Goal: Task Accomplishment & Management: Complete application form

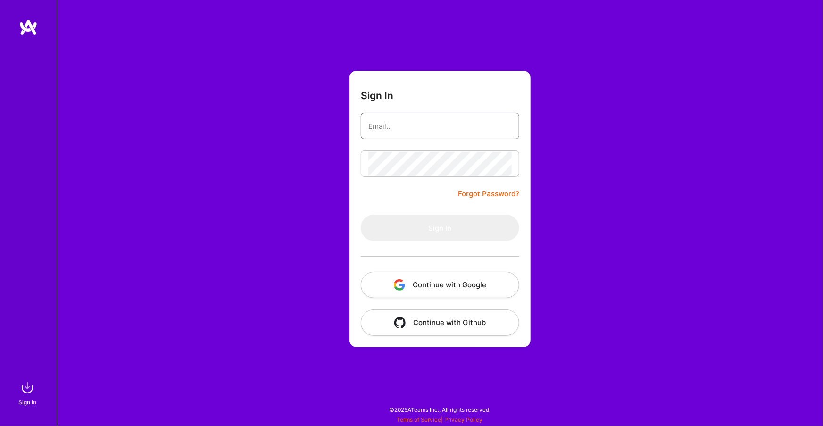
type input "dmitry@korotovsky.io"
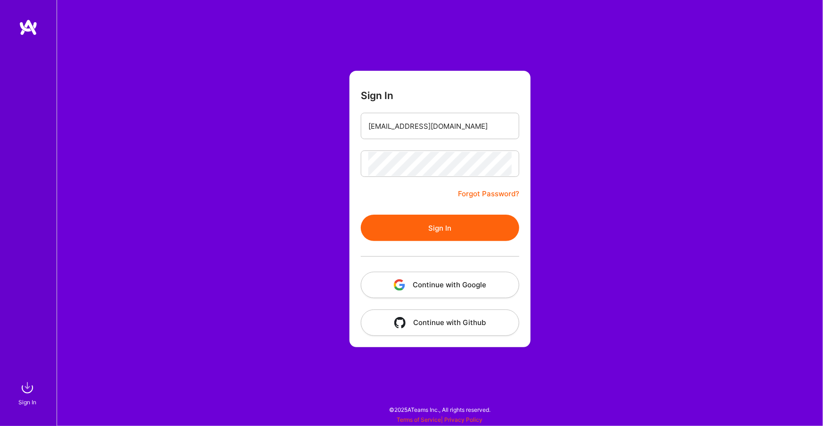
click at [381, 176] on div at bounding box center [440, 164] width 159 height 26
click at [389, 223] on button "Sign In" at bounding box center [440, 228] width 159 height 26
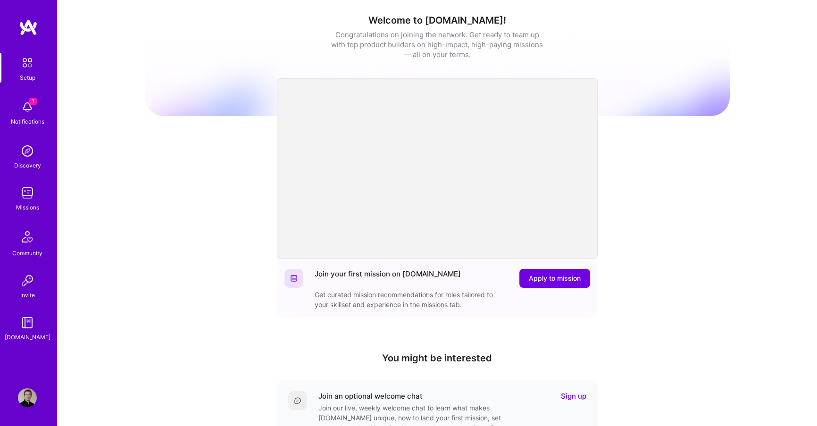
click at [29, 104] on span "1" at bounding box center [33, 102] width 8 height 8
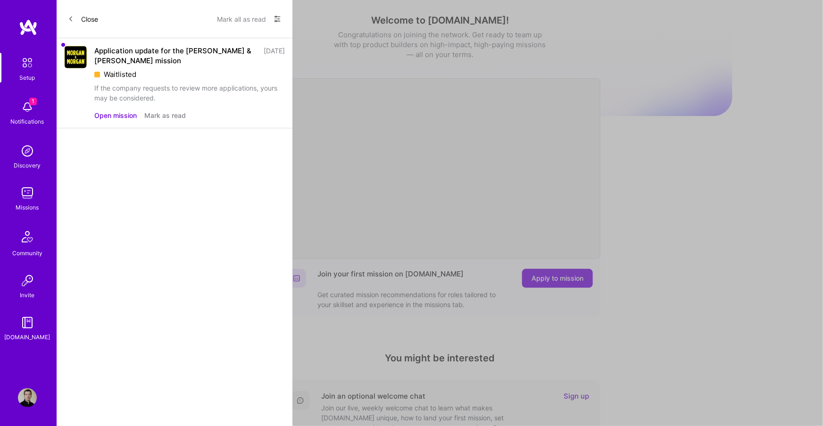
click at [155, 116] on button "Mark as read" at bounding box center [165, 115] width 42 height 10
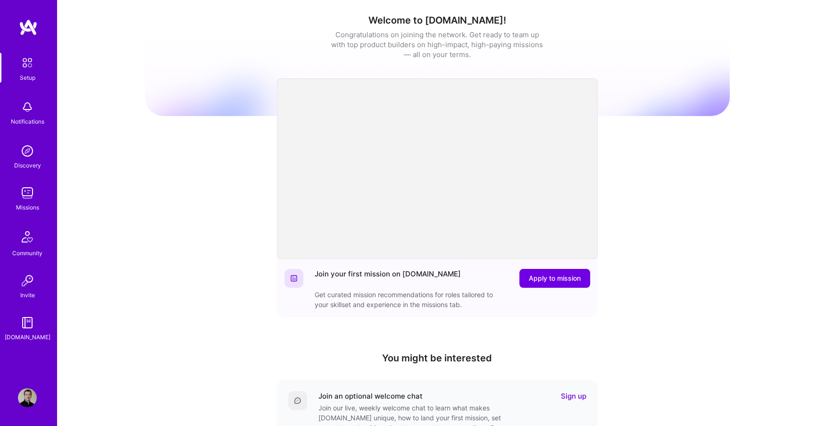
click at [26, 202] on div "Missions" at bounding box center [27, 207] width 23 height 10
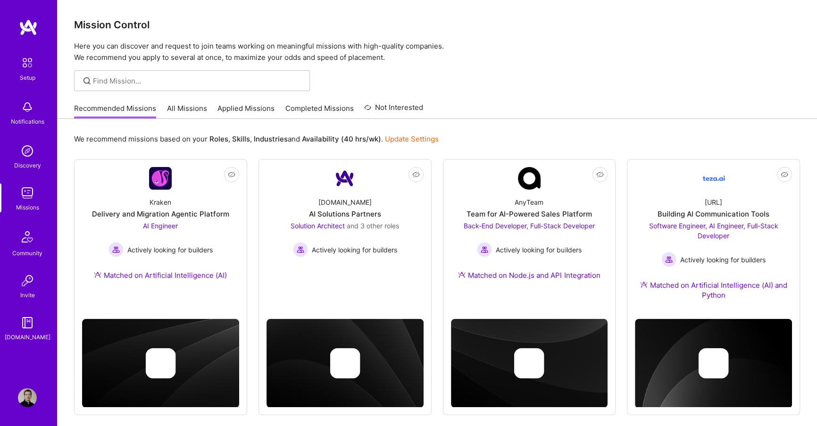
click at [249, 109] on link "Applied Missions" at bounding box center [245, 111] width 57 height 16
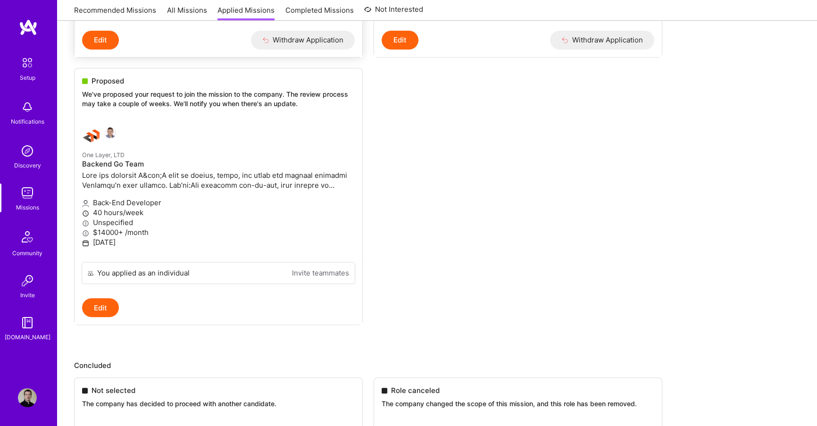
scroll to position [343, 0]
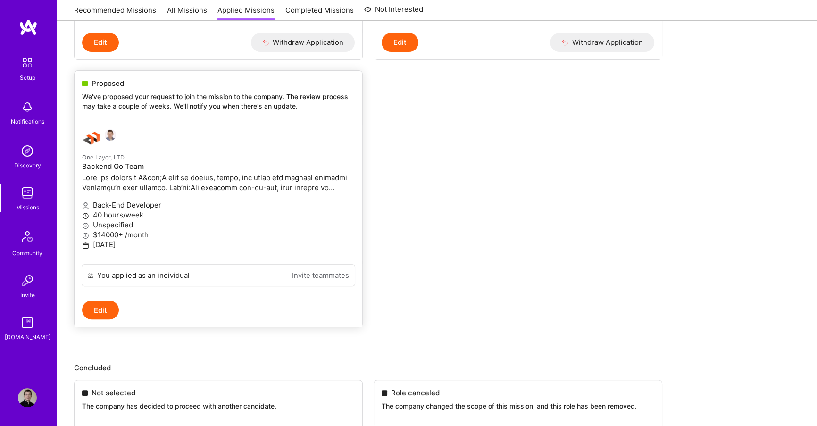
click at [162, 148] on div at bounding box center [173, 138] width 182 height 19
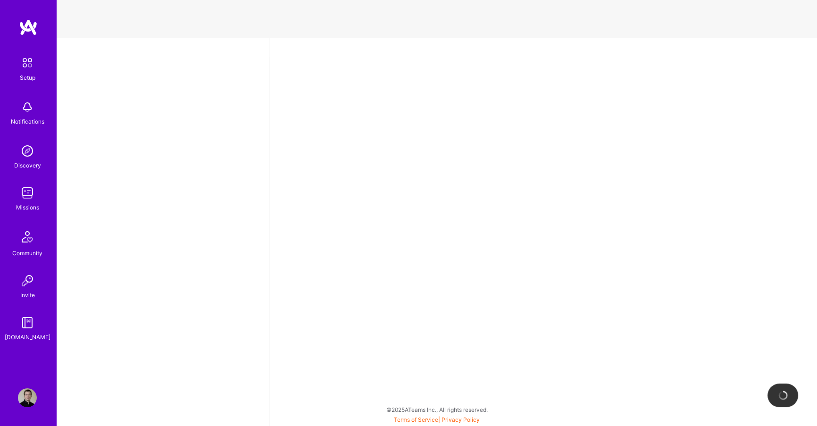
select select "DE"
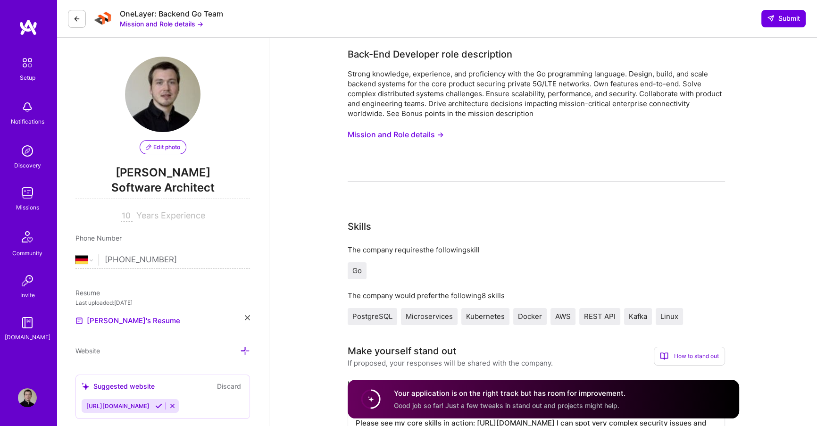
click at [160, 23] on button "Mission and Role details →" at bounding box center [162, 24] width 84 height 10
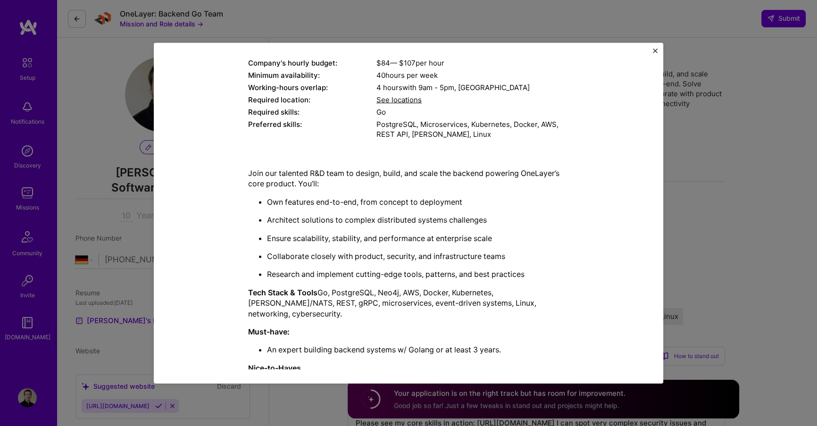
scroll to position [142, 0]
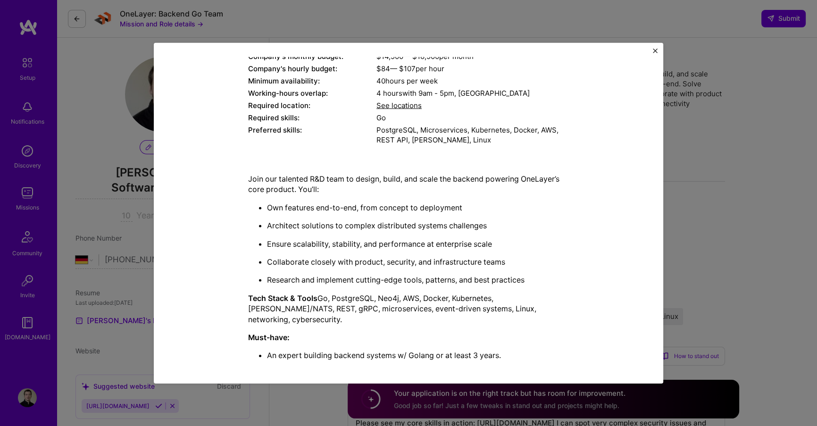
click at [315, 17] on div "Mission Description and Role Details Back-End Developer role description Strong…" at bounding box center [408, 213] width 817 height 426
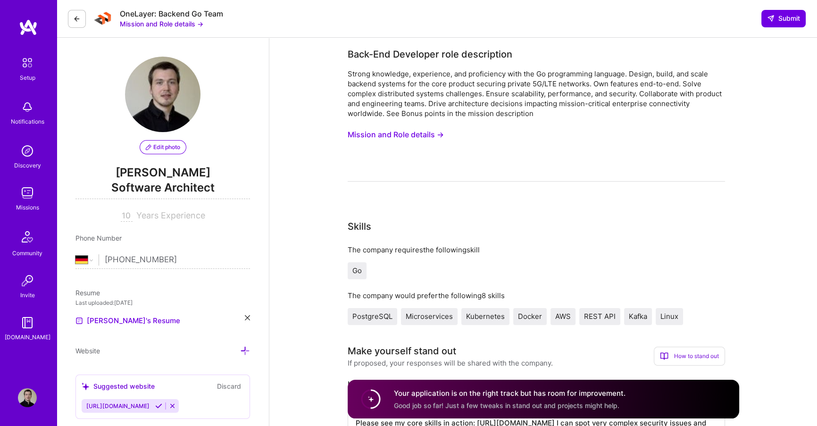
click at [84, 16] on button at bounding box center [77, 19] width 18 height 18
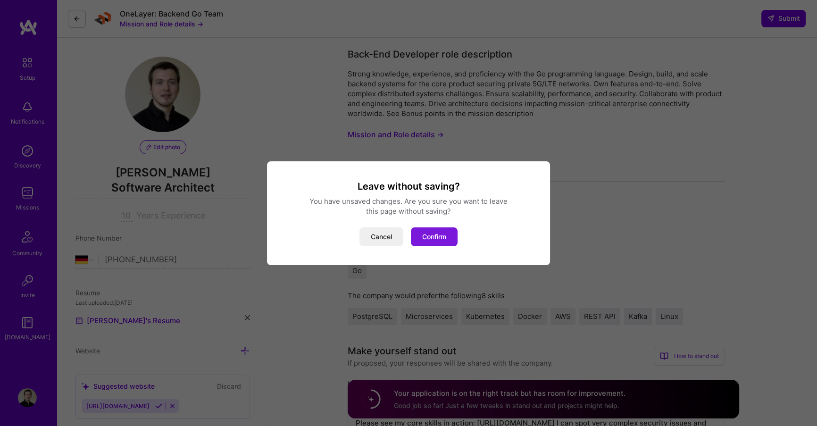
click at [439, 229] on button "Confirm" at bounding box center [434, 236] width 47 height 19
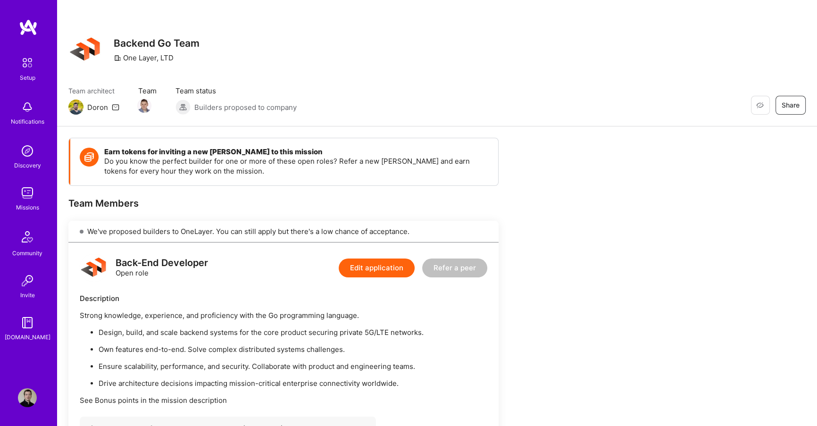
click at [116, 105] on icon at bounding box center [116, 107] width 8 height 8
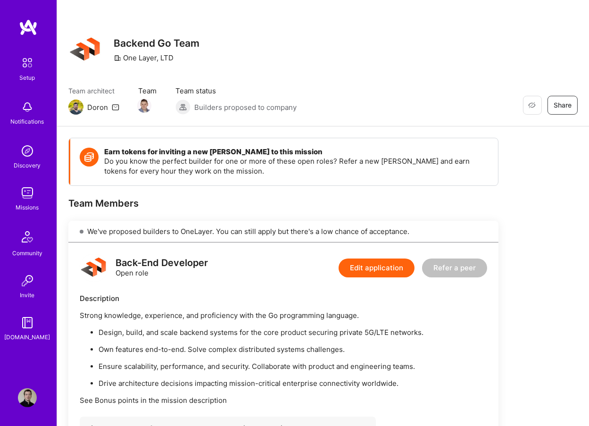
click at [157, 166] on p "Do you know the perfect builder for one or more of these open roles? Refer a ne…" at bounding box center [296, 166] width 385 height 20
drag, startPoint x: 123, startPoint y: 53, endPoint x: 148, endPoint y: 60, distance: 25.9
click at [148, 60] on div "One Layer, LTD" at bounding box center [144, 58] width 60 height 10
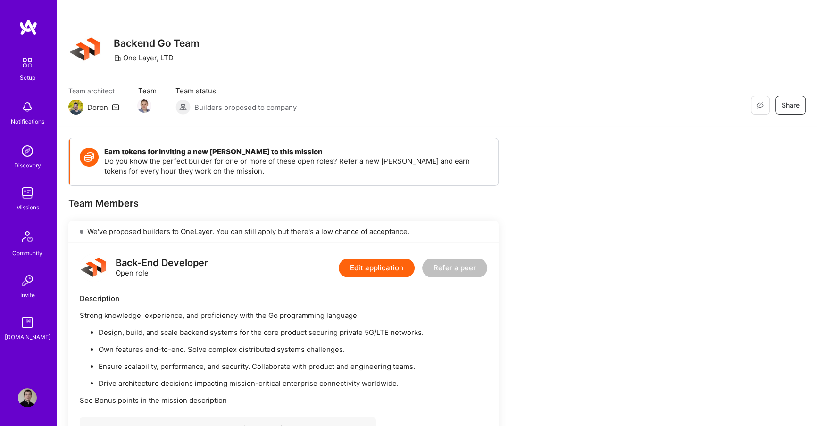
click at [31, 384] on div "Setup Notifications Discovery Missions Community Invite A.Guide Profile" at bounding box center [28, 213] width 57 height 426
click at [23, 401] on img at bounding box center [27, 397] width 19 height 19
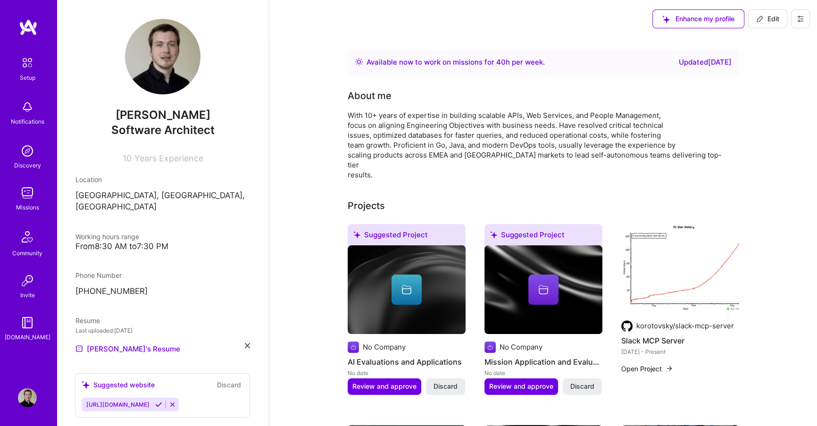
click at [26, 192] on img at bounding box center [27, 193] width 19 height 19
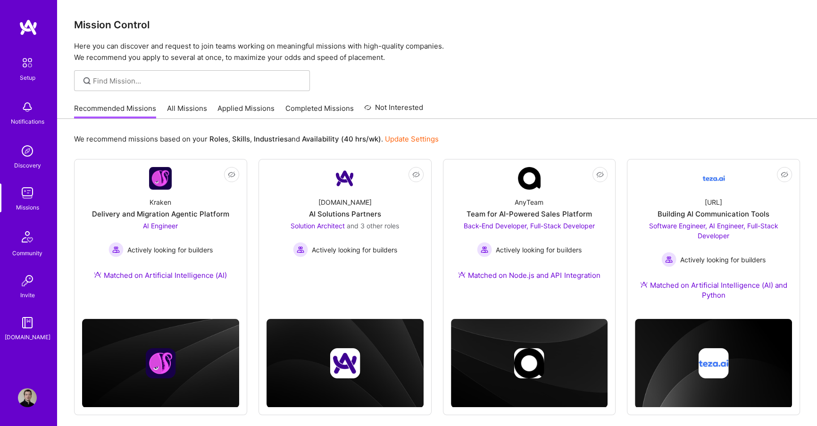
click at [245, 104] on link "Applied Missions" at bounding box center [245, 111] width 57 height 16
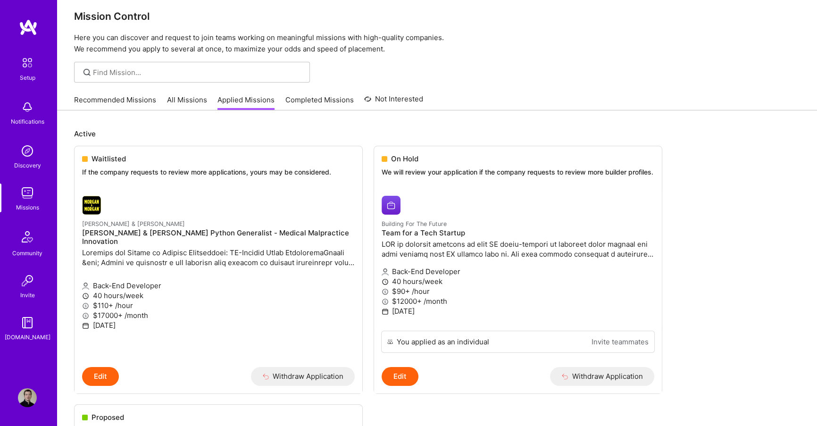
scroll to position [8, 0]
click at [297, 101] on link "Completed Missions" at bounding box center [319, 103] width 68 height 16
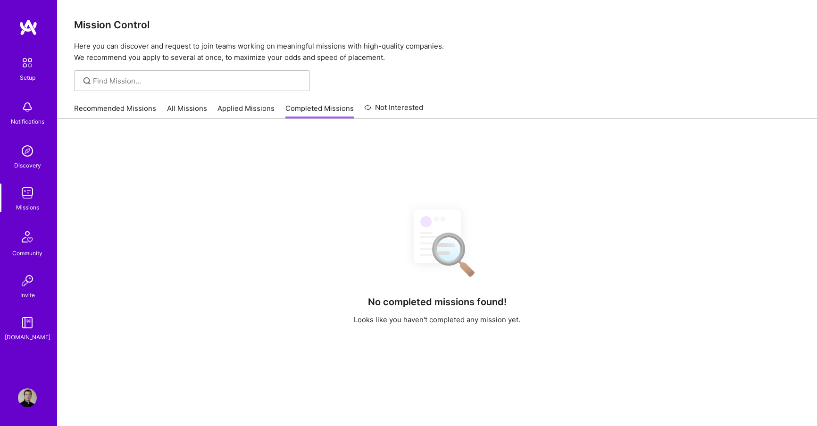
click at [384, 120] on div "No completed missions found! Looks like you haven't completed any mission yet." at bounding box center [437, 336] width 760 height 434
click at [372, 110] on link "Not Interested" at bounding box center [393, 110] width 59 height 17
click at [317, 110] on link "Completed Missions" at bounding box center [319, 111] width 68 height 16
click at [245, 116] on link "Applied Missions" at bounding box center [245, 111] width 57 height 16
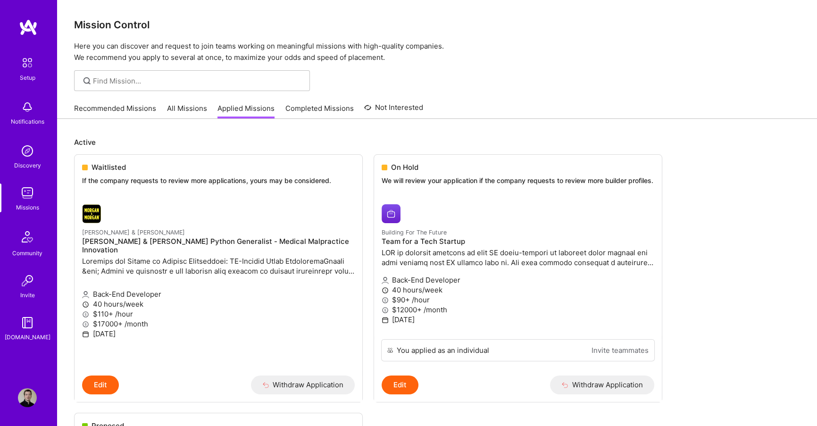
click at [191, 113] on link "All Missions" at bounding box center [187, 111] width 40 height 16
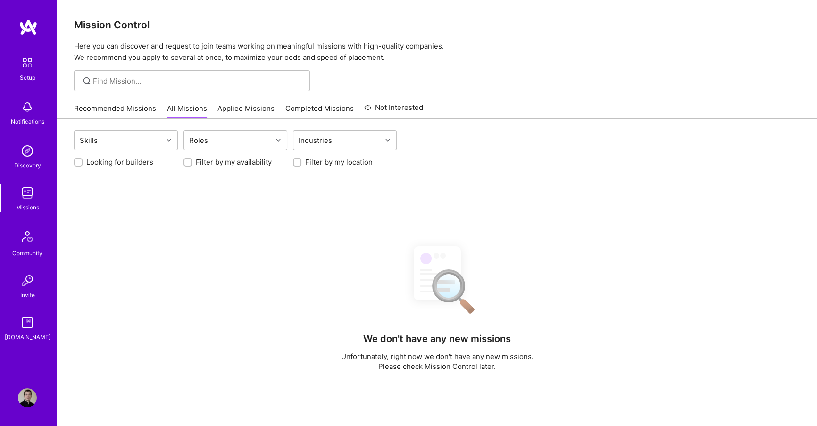
click at [125, 110] on link "Recommended Missions" at bounding box center [115, 111] width 82 height 16
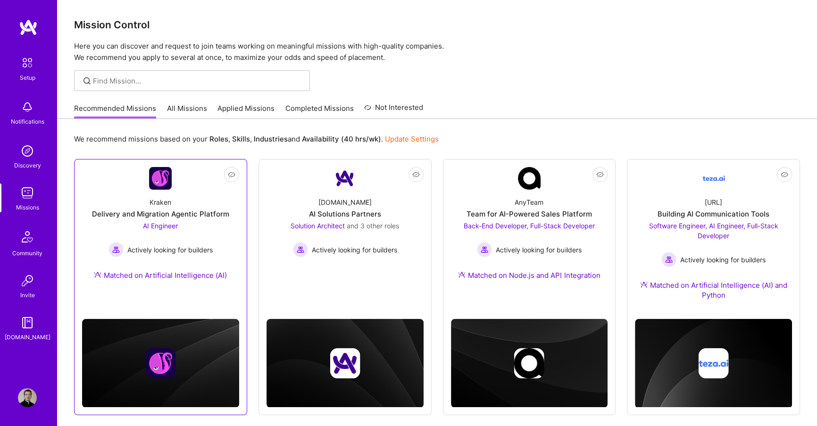
click at [197, 231] on div "AI Engineer Actively looking for builders" at bounding box center [161, 239] width 104 height 36
click at [190, 115] on link "All Missions" at bounding box center [187, 111] width 40 height 16
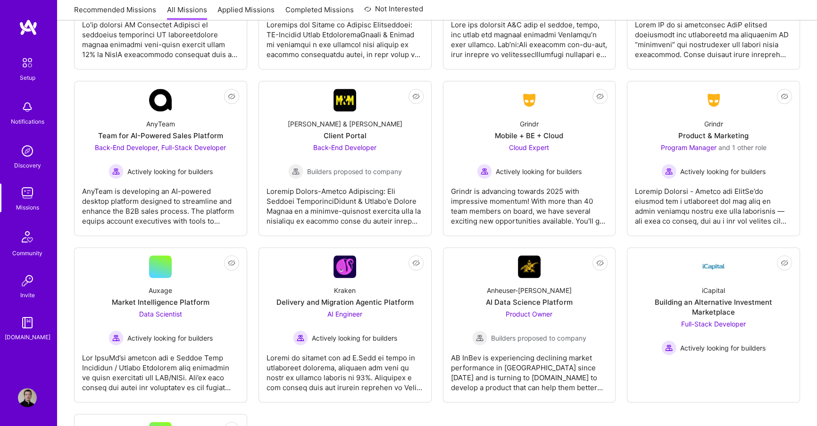
scroll to position [1854, 0]
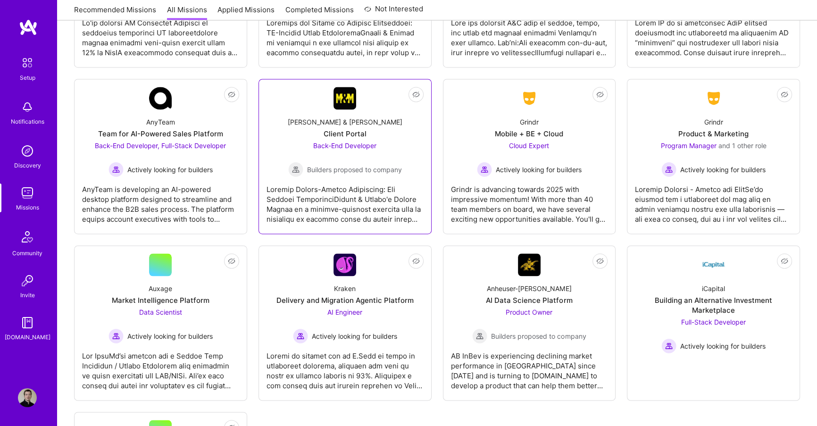
click at [381, 205] on div at bounding box center [345, 200] width 157 height 47
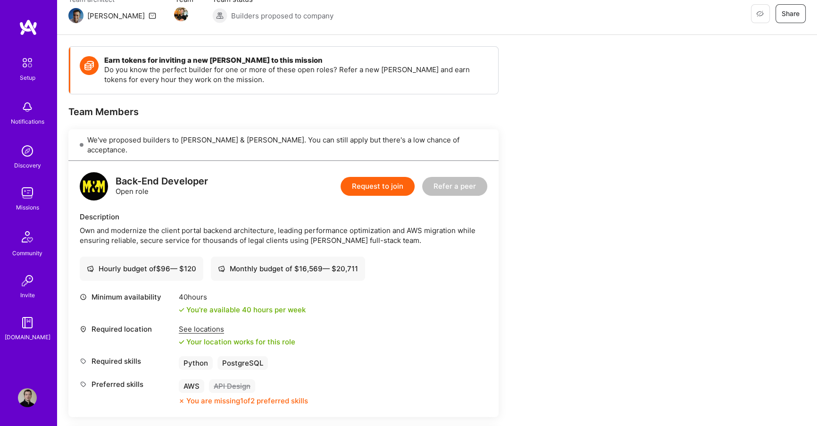
scroll to position [95, 0]
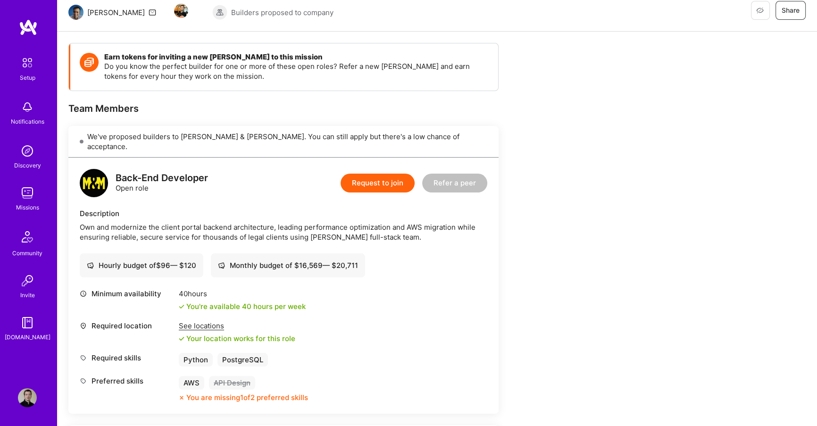
click at [352, 174] on button "Request to join" at bounding box center [378, 183] width 74 height 19
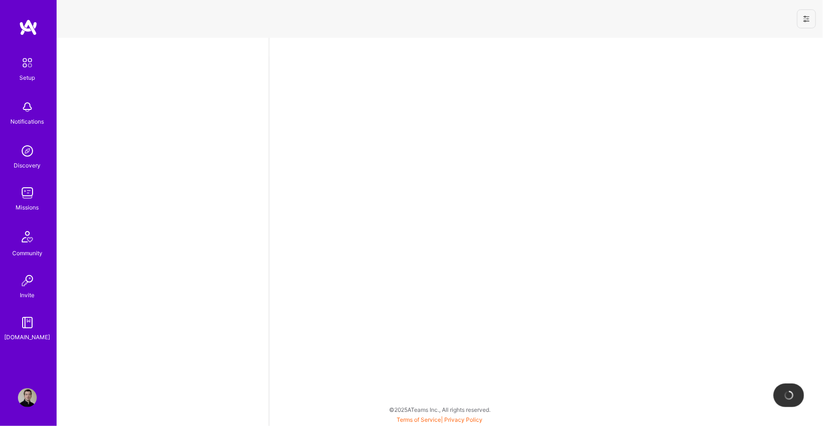
select select "DE"
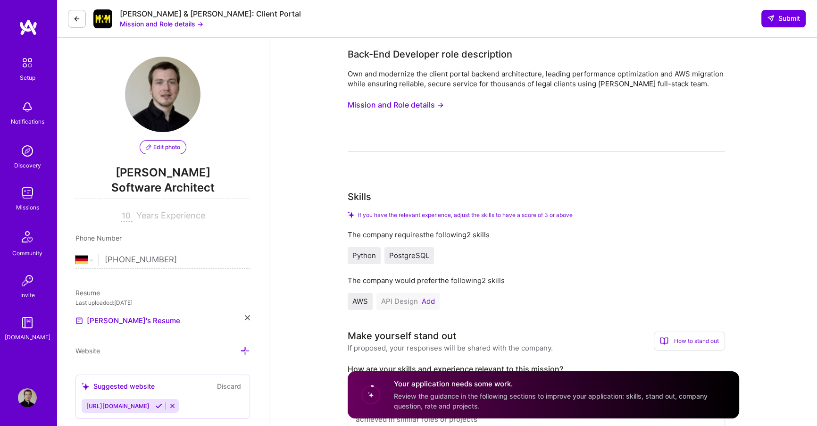
scroll to position [5, 0]
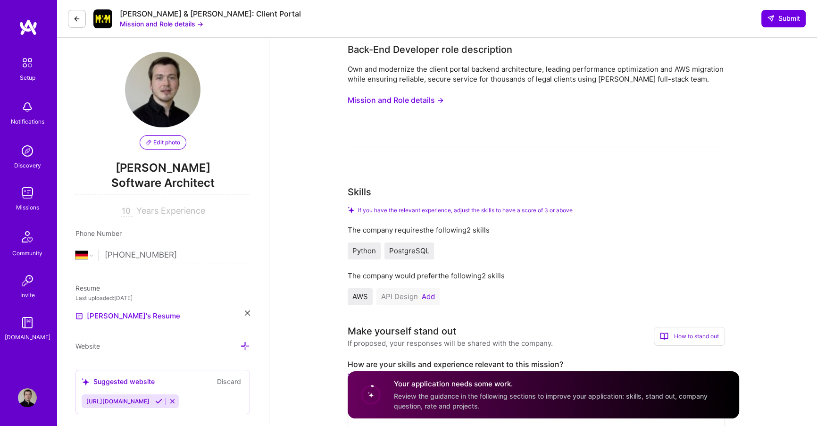
click at [428, 294] on button "Add" at bounding box center [428, 297] width 13 height 8
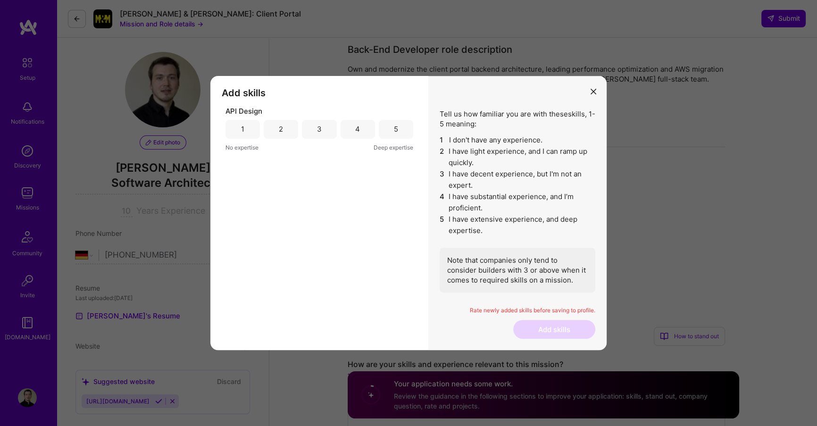
click at [389, 132] on div "5" at bounding box center [396, 129] width 34 height 19
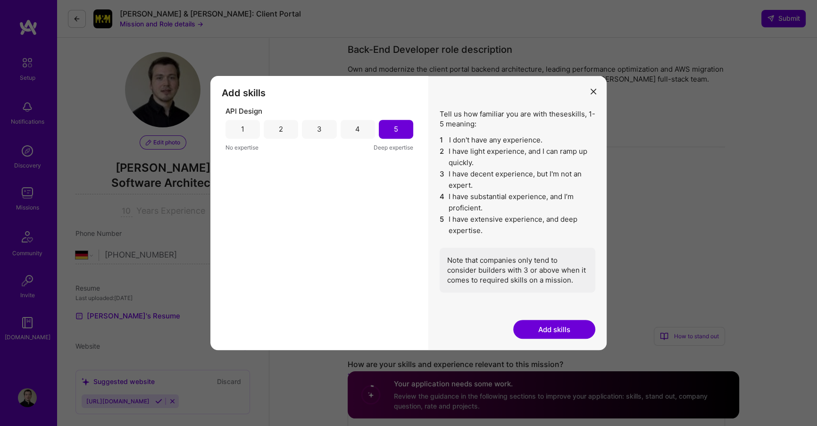
click at [555, 325] on button "Add skills" at bounding box center [554, 329] width 82 height 19
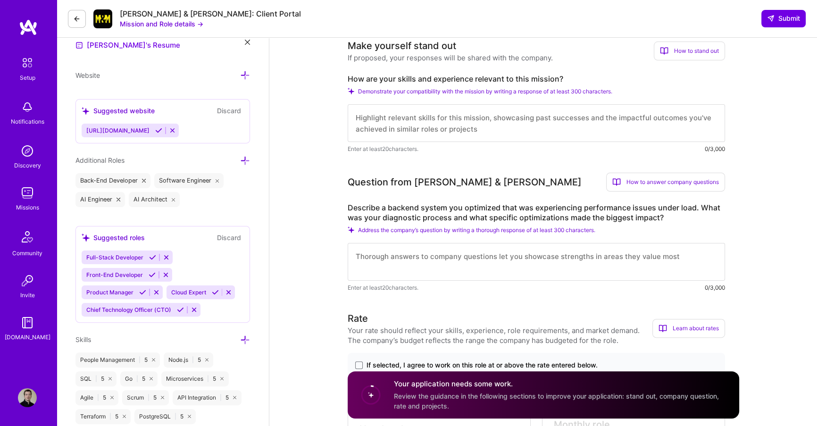
scroll to position [278, 0]
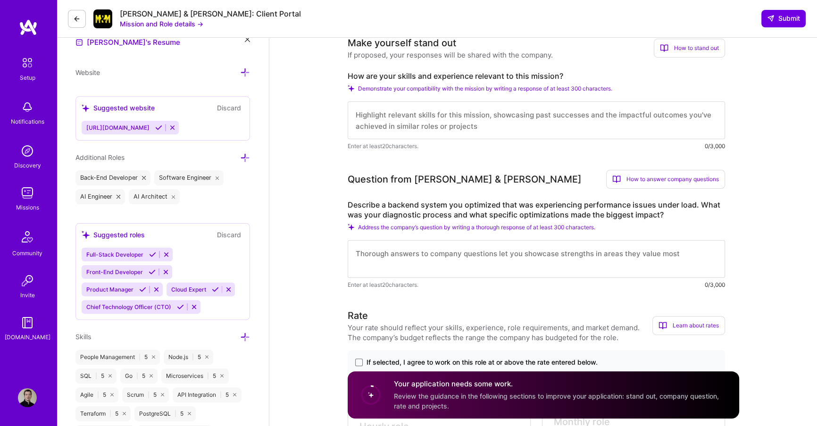
click at [446, 263] on textarea at bounding box center [536, 259] width 377 height 38
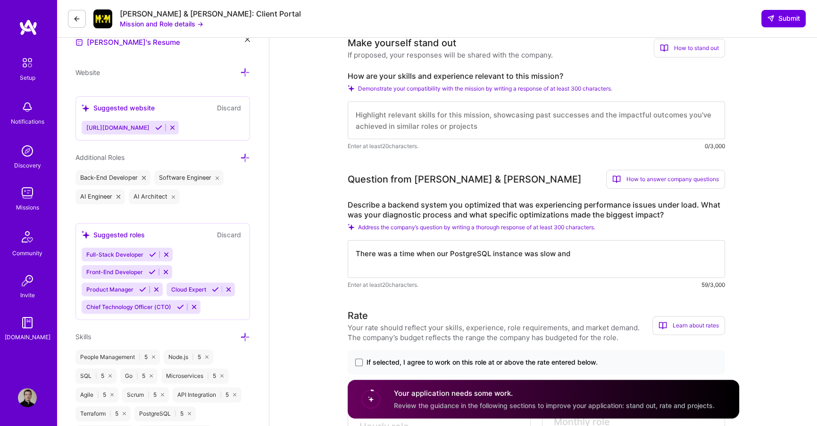
click at [24, 31] on img at bounding box center [28, 27] width 19 height 17
click at [591, 258] on textarea "There was a time when our PostgreSQL instance was slow and" at bounding box center [536, 259] width 377 height 38
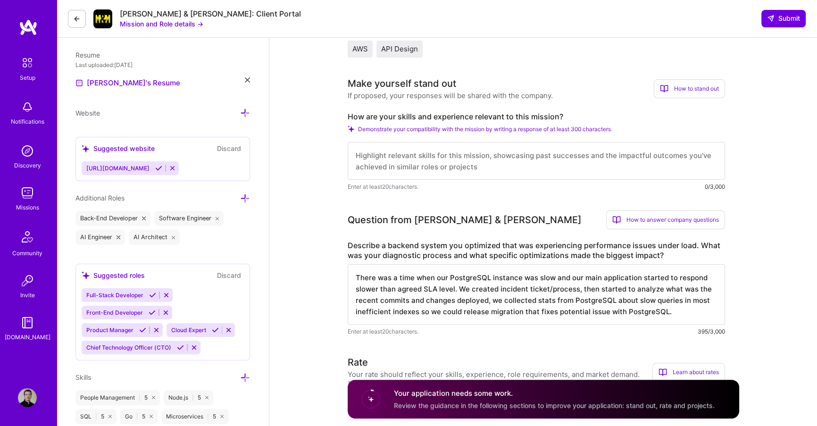
scroll to position [232, 0]
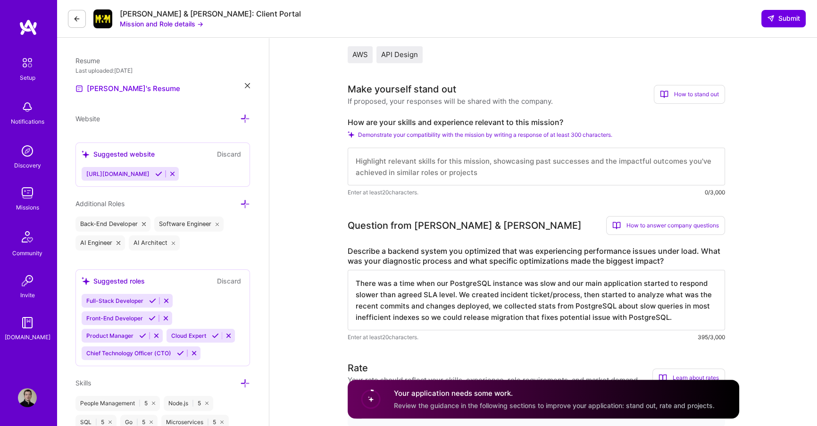
type textarea "There was a time when our PostgreSQL instance was slow and our main application…"
click at [468, 167] on textarea at bounding box center [536, 167] width 377 height 38
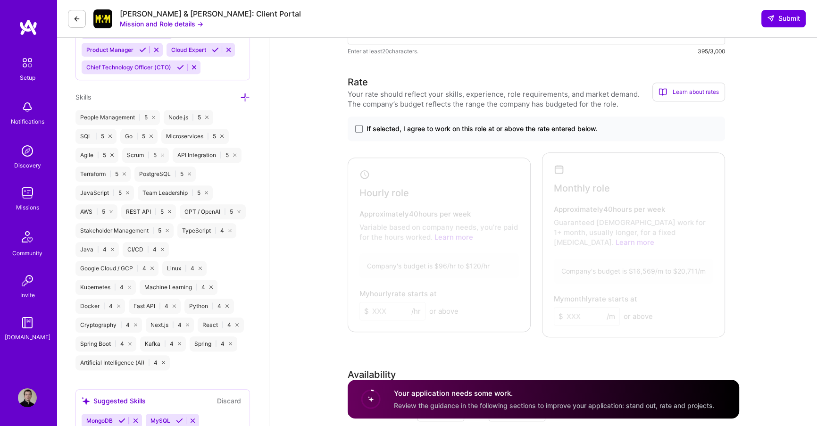
scroll to position [519, 0]
type textarea "I have performed migrations from on-prem to AWS and migrations from MySQL to Po…"
click at [431, 134] on div "If selected, I agree to work on this role at or above the rate entered below." at bounding box center [536, 128] width 377 height 25
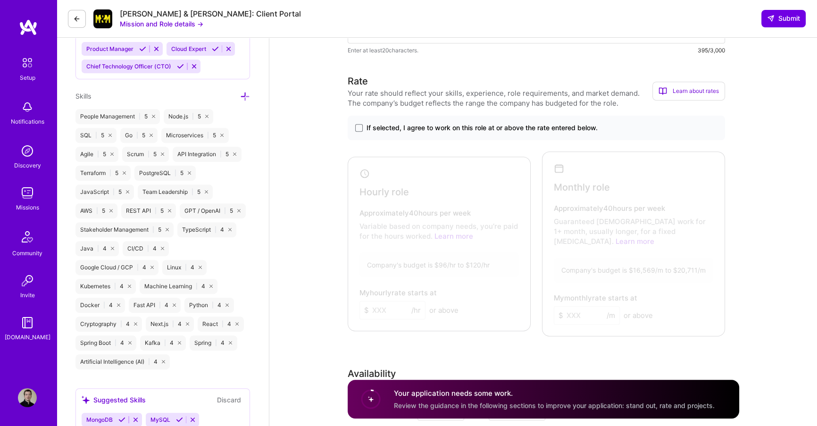
click at [426, 131] on span "If selected, I agree to work on this role at or above the rate entered below." at bounding box center [482, 127] width 231 height 9
click at [0, 0] on input "If selected, I agree to work on this role at or above the rate entered below." at bounding box center [0, 0] width 0 height 0
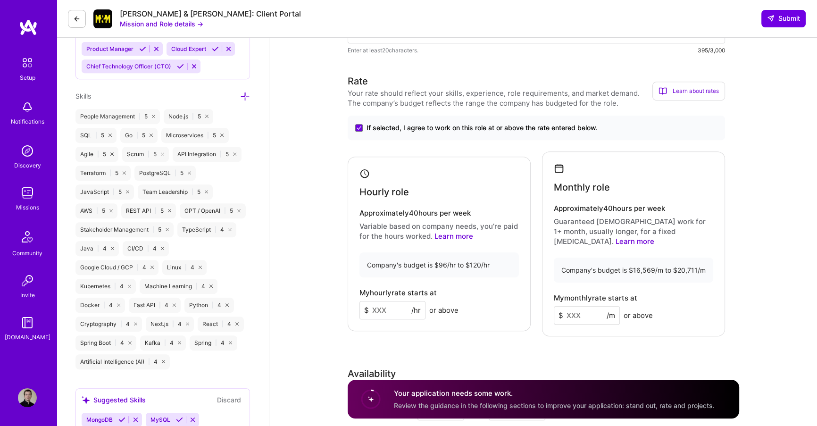
click at [391, 310] on input at bounding box center [393, 310] width 66 height 18
type input "90"
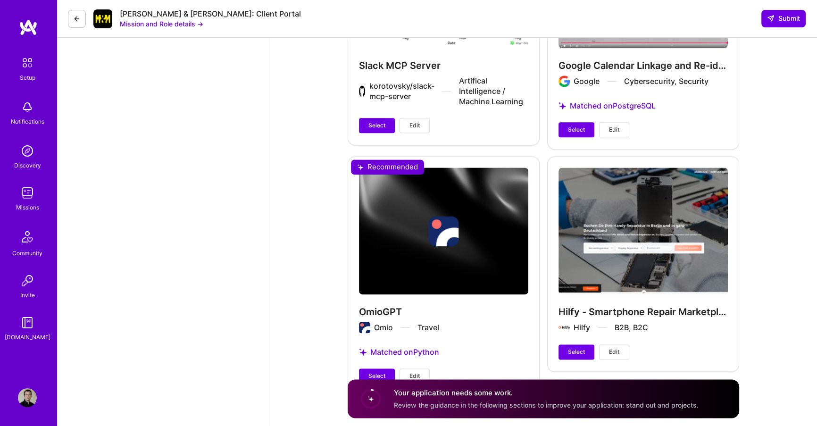
scroll to position [1565, 0]
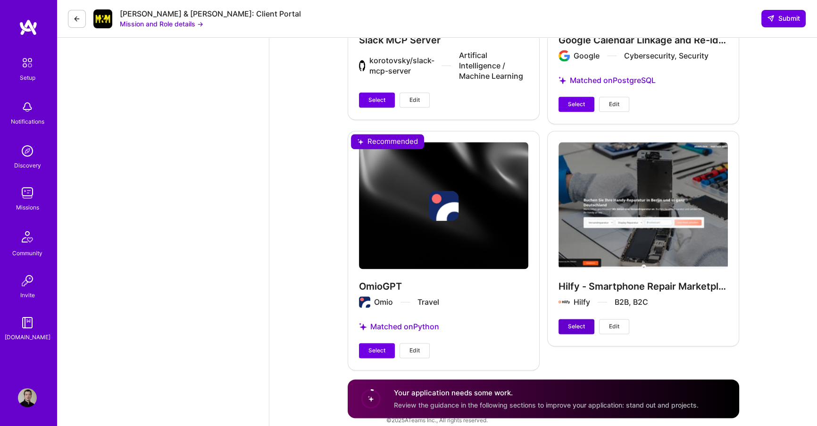
type input "12000"
click at [577, 322] on span "Select" at bounding box center [576, 326] width 17 height 8
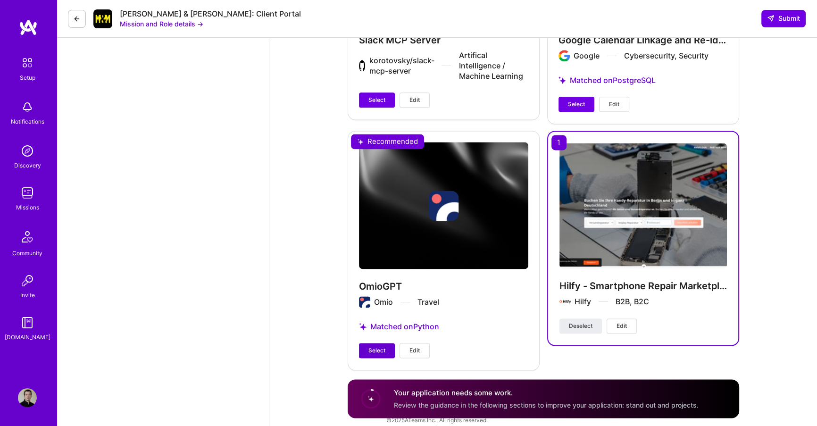
click at [383, 343] on button "Select" at bounding box center [377, 350] width 36 height 15
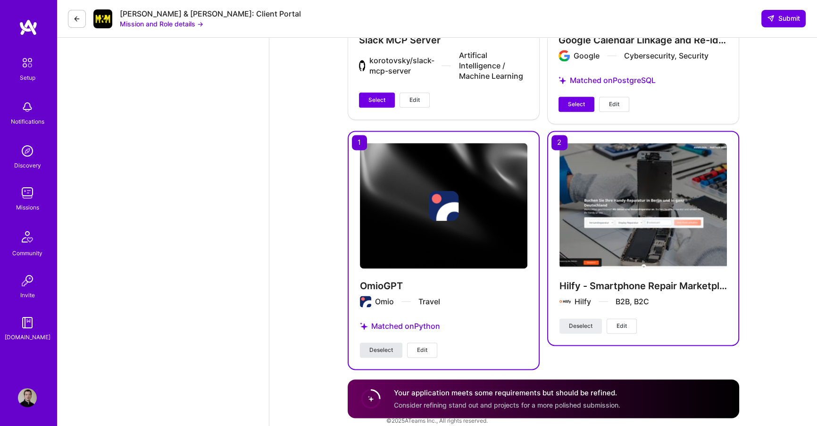
click at [387, 343] on button "Deselect" at bounding box center [381, 350] width 42 height 15
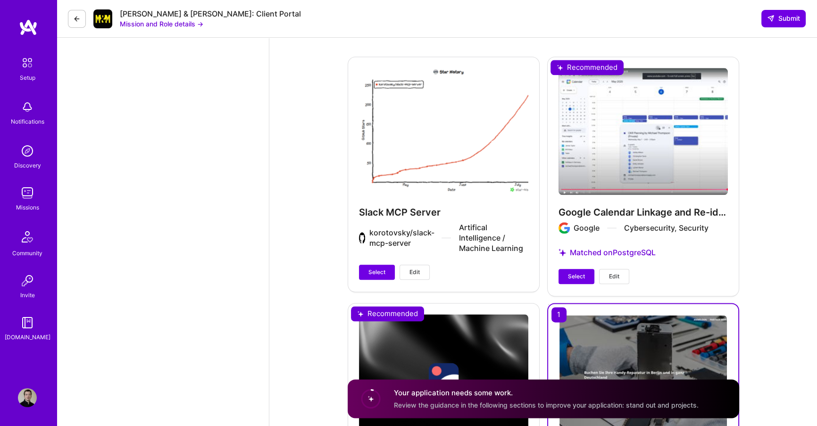
scroll to position [1391, 0]
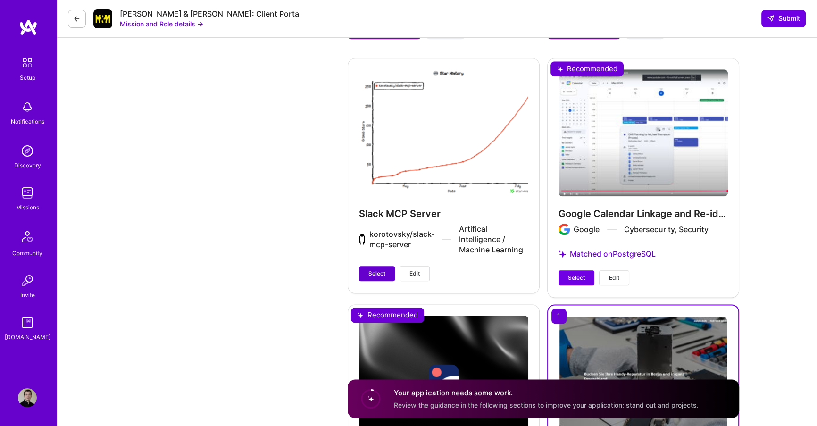
click at [374, 269] on span "Select" at bounding box center [376, 273] width 17 height 8
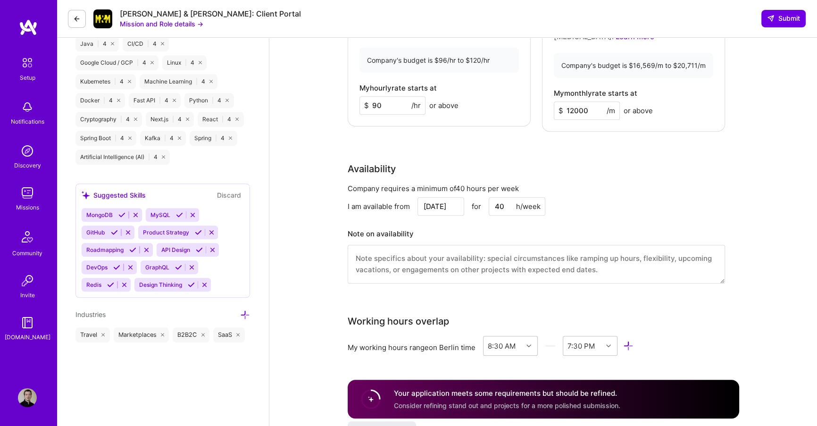
scroll to position [663, 0]
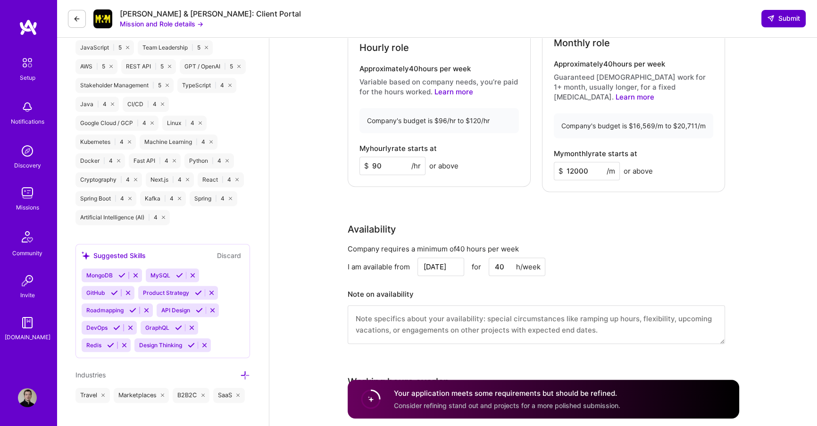
click at [774, 23] on span "Submit" at bounding box center [783, 18] width 33 height 9
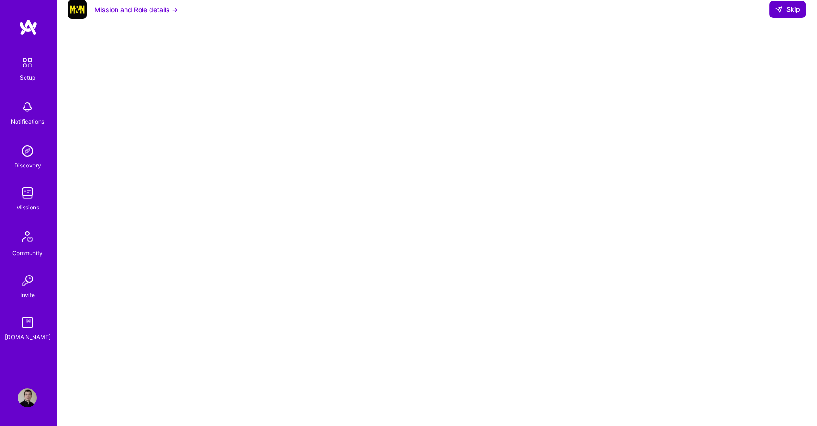
click at [788, 14] on span "Skip" at bounding box center [787, 9] width 25 height 9
select select "DE"
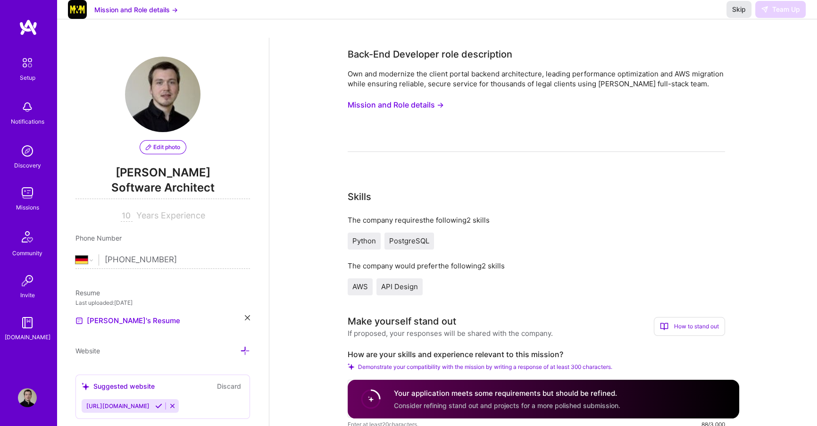
click at [743, 14] on span "Skip" at bounding box center [739, 9] width 14 height 9
click at [18, 207] on div "Missions" at bounding box center [27, 207] width 23 height 10
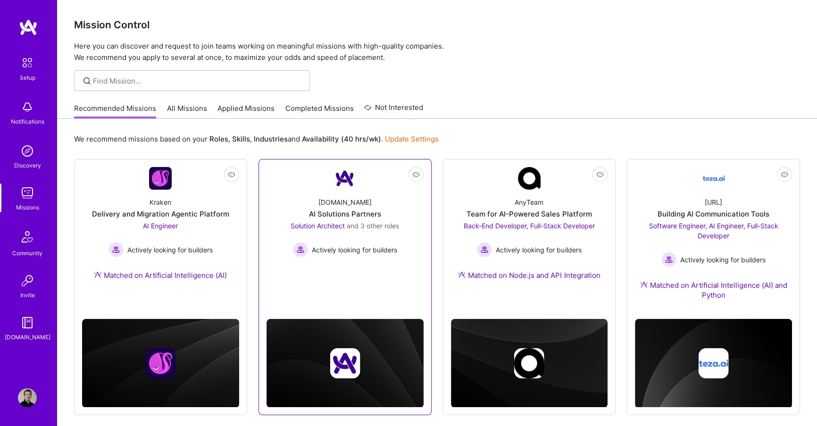
click at [346, 270] on link "Not Interested A.Team AI Solutions Partners Solution Architect and 3 other role…" at bounding box center [345, 225] width 157 height 117
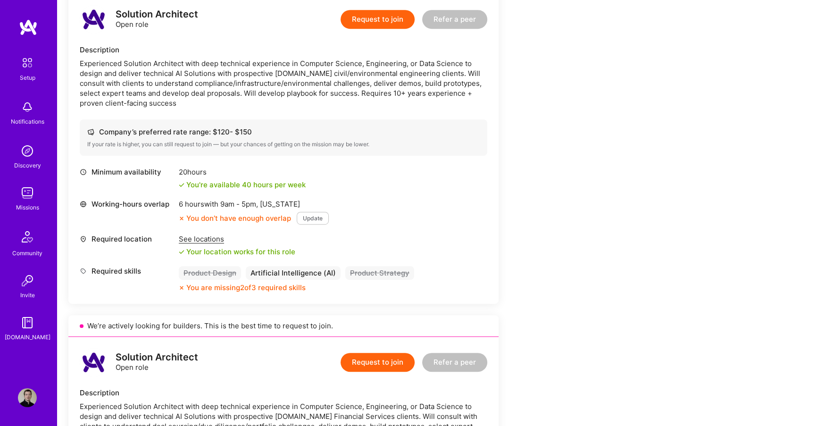
scroll to position [580, 0]
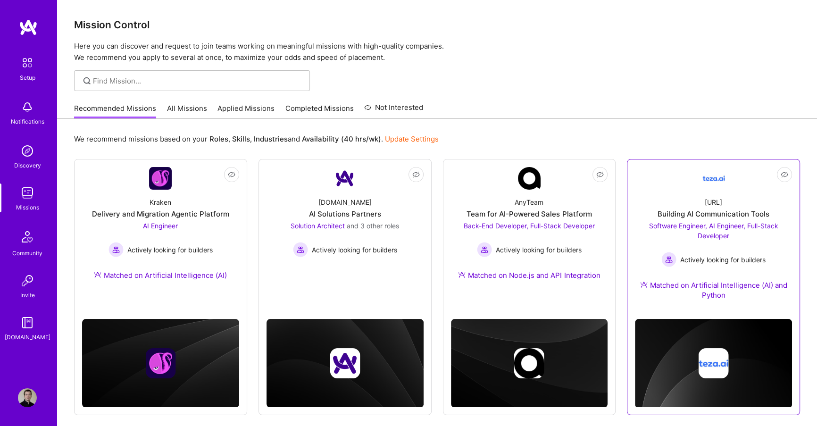
click at [697, 250] on div "Software Engineer, AI Engineer, Full-Stack Developer Actively looking for build…" at bounding box center [713, 244] width 157 height 46
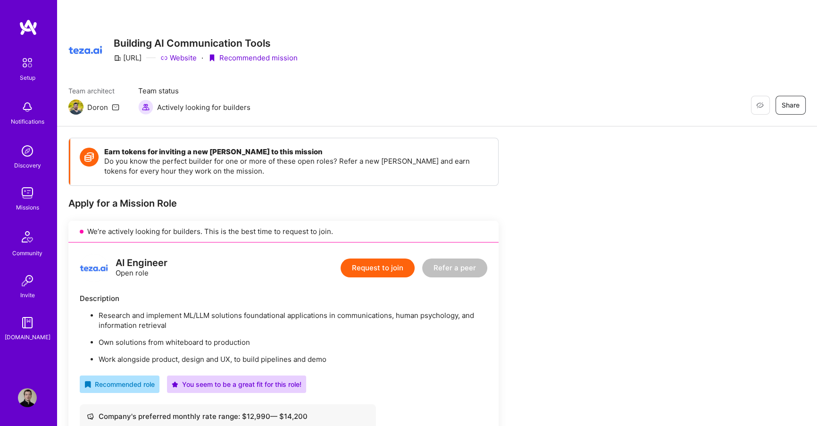
click at [179, 57] on link "Website" at bounding box center [178, 58] width 36 height 10
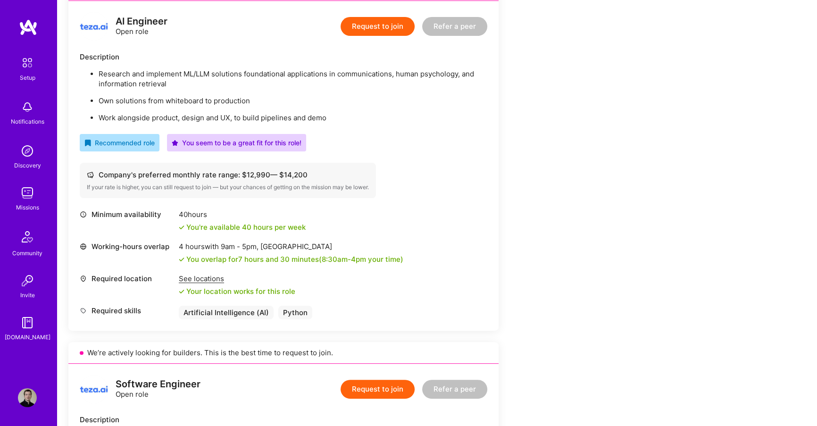
scroll to position [243, 0]
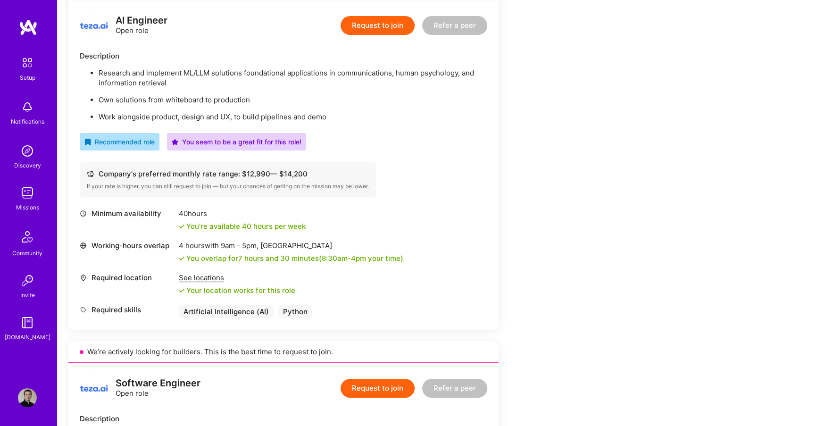
click at [214, 276] on div "See locations" at bounding box center [237, 278] width 117 height 10
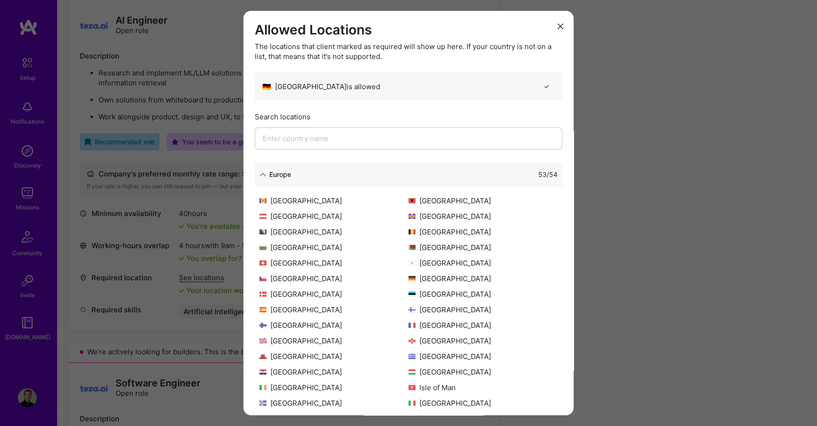
click at [179, 298] on div "Allowed Locations The locations that client marked as required will show up her…" at bounding box center [408, 213] width 817 height 426
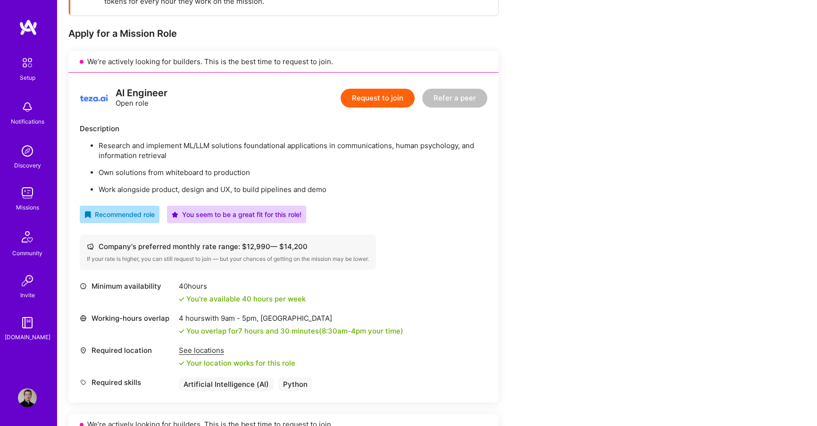
scroll to position [171, 0]
click at [366, 93] on button "Request to join" at bounding box center [378, 97] width 74 height 19
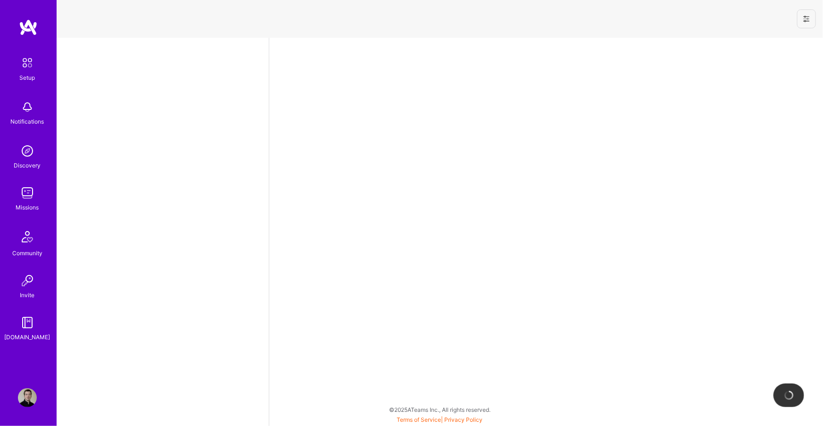
select select "DE"
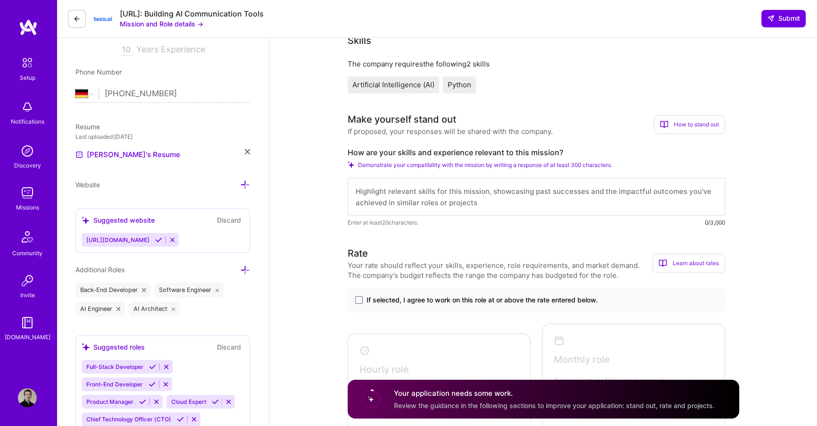
scroll to position [171, 0]
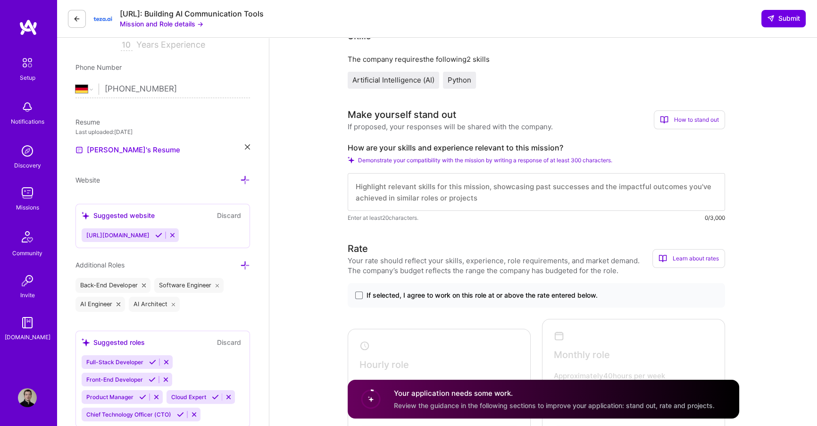
click at [421, 192] on textarea at bounding box center [536, 192] width 377 height 38
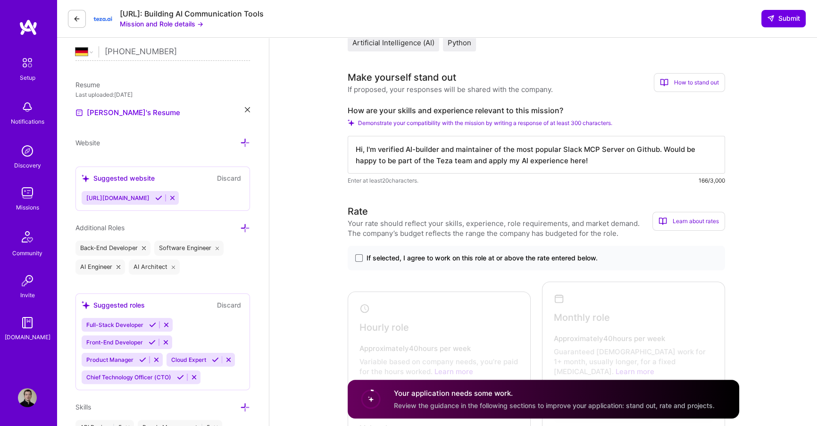
scroll to position [217, 0]
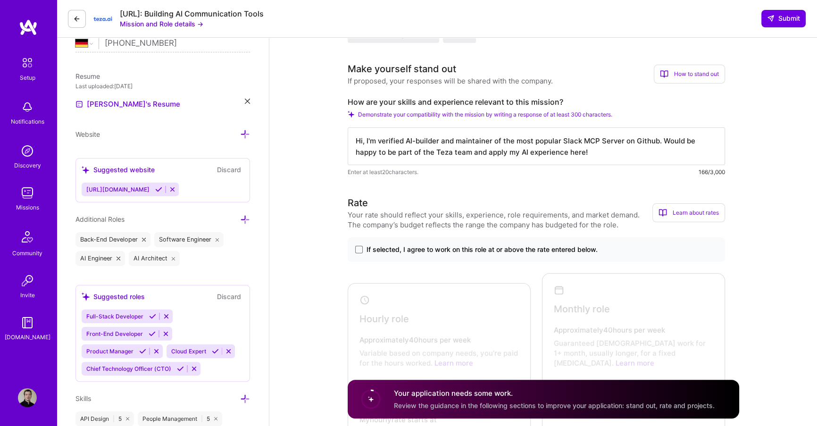
type textarea "Hi, I'm verified AI-builder and maintainer of the most popular Slack MCP Server…"
click at [467, 252] on span "If selected, I agree to work on this role at or above the rate entered below." at bounding box center [482, 249] width 231 height 9
click at [0, 0] on input "If selected, I agree to work on this role at or above the rate entered below." at bounding box center [0, 0] width 0 height 0
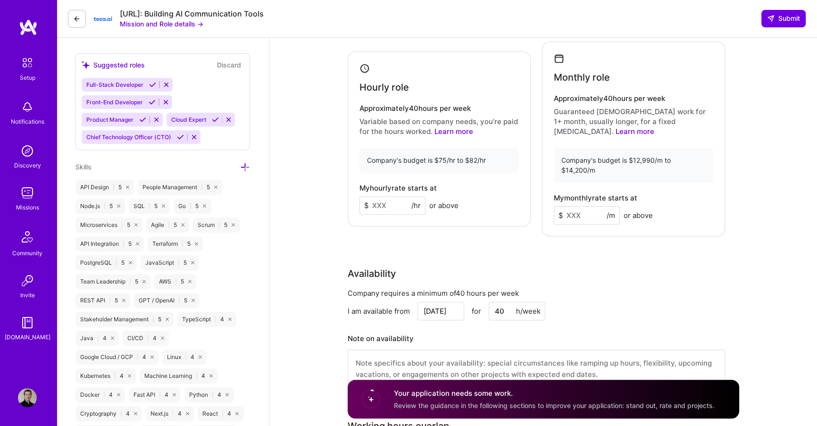
scroll to position [452, 0]
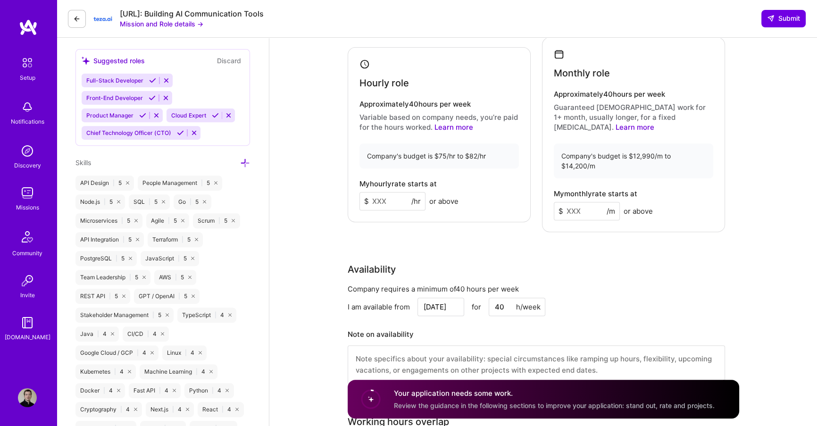
click at [376, 193] on input at bounding box center [393, 201] width 66 height 18
type input "80"
click at [588, 202] on input at bounding box center [587, 211] width 66 height 18
click at [568, 217] on div "Rate Your rate should reflect your skills, experience, role requirements, and m…" at bounding box center [544, 178] width 392 height 436
click at [581, 202] on input "11000" at bounding box center [587, 211] width 66 height 18
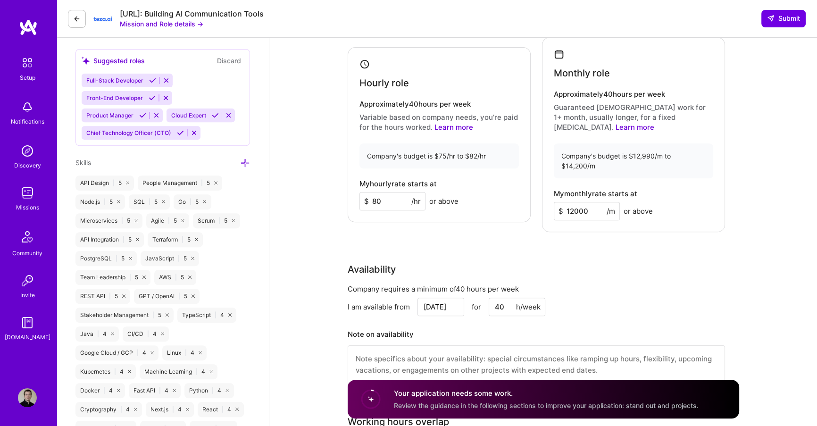
type input "12000"
click at [515, 219] on div "Rate Your rate should reflect your skills, experience, role requirements, and m…" at bounding box center [544, 178] width 392 height 436
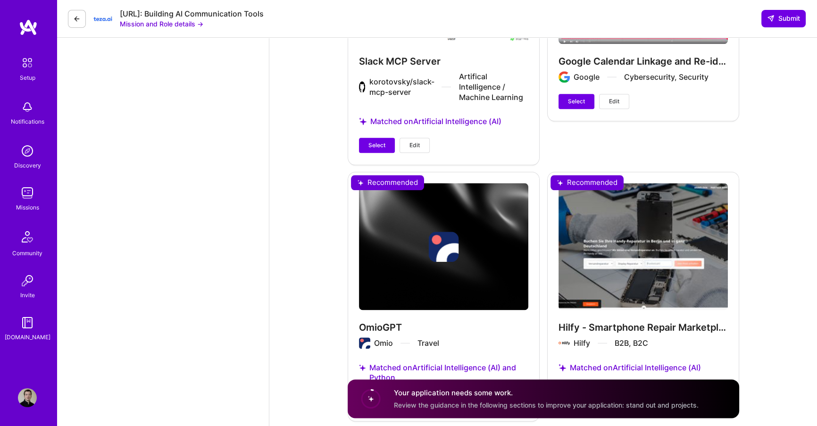
scroll to position [1378, 0]
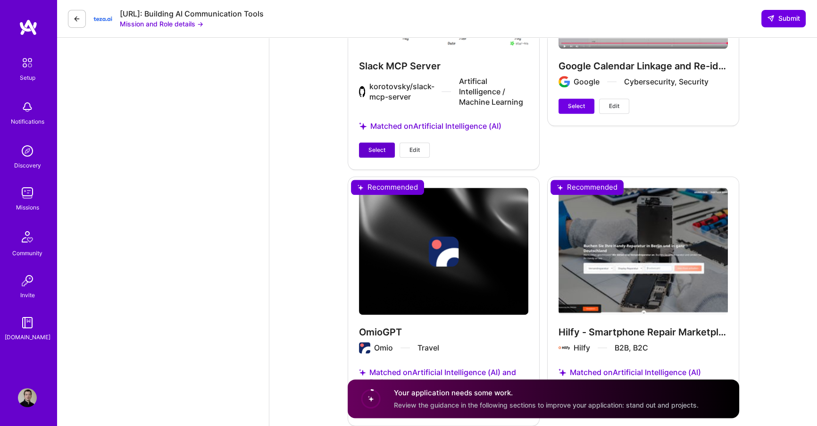
click at [374, 142] on button "Select" at bounding box center [377, 149] width 36 height 15
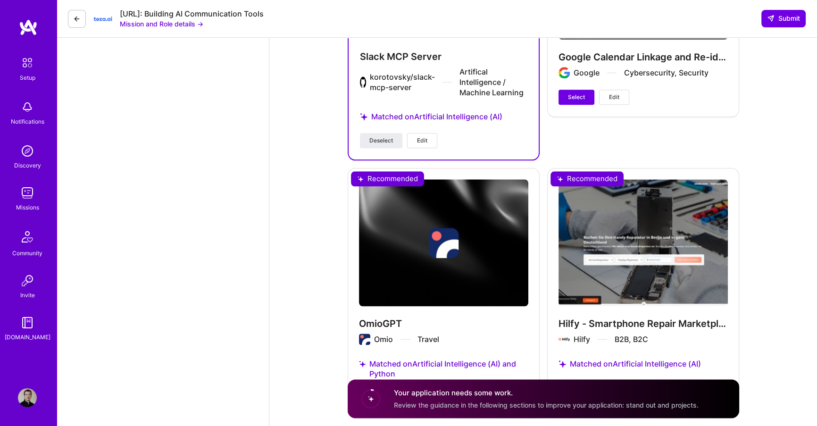
click at [561, 380] on button "Select" at bounding box center [577, 387] width 36 height 15
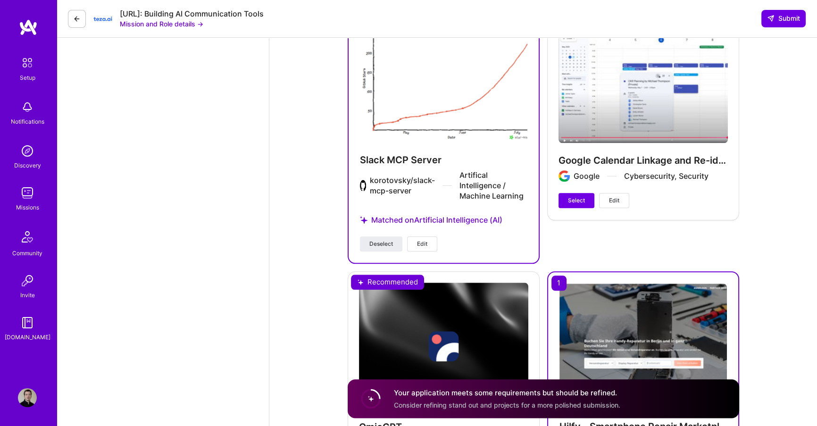
scroll to position [1254, 0]
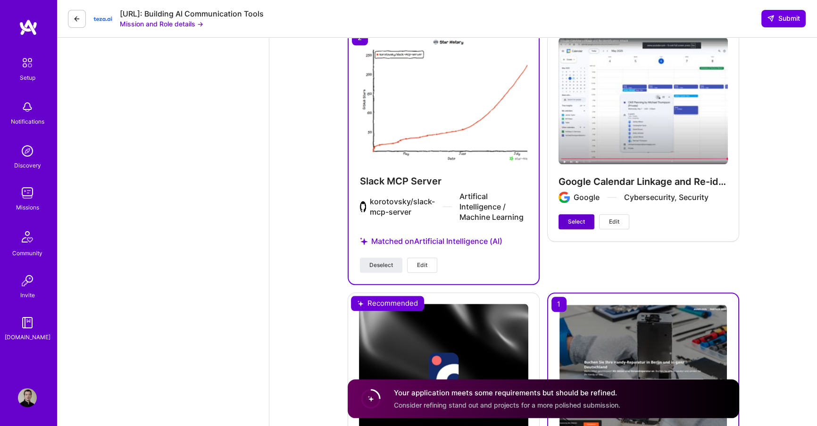
click at [570, 214] on button "Select" at bounding box center [577, 221] width 36 height 15
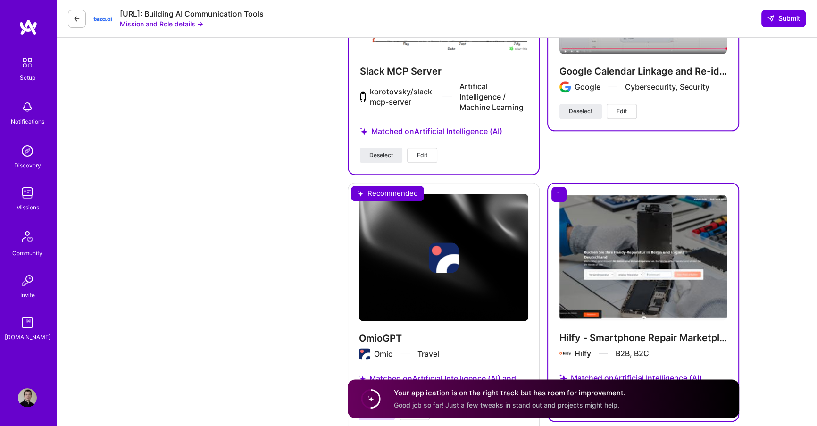
scroll to position [1424, 0]
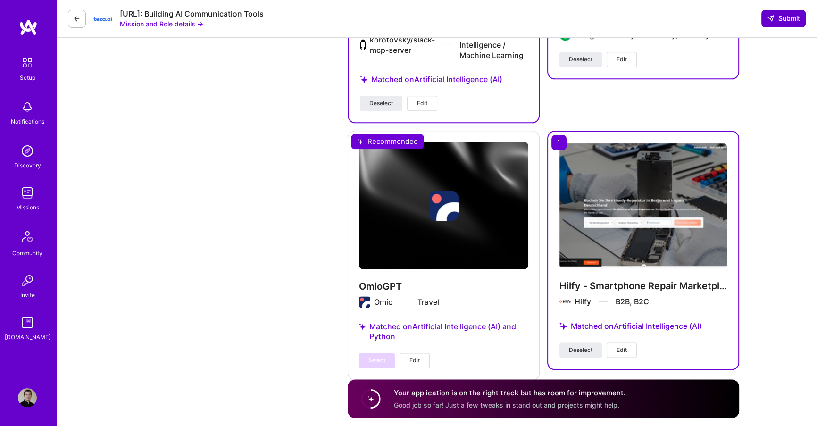
click at [778, 25] on button "Submit" at bounding box center [783, 18] width 44 height 17
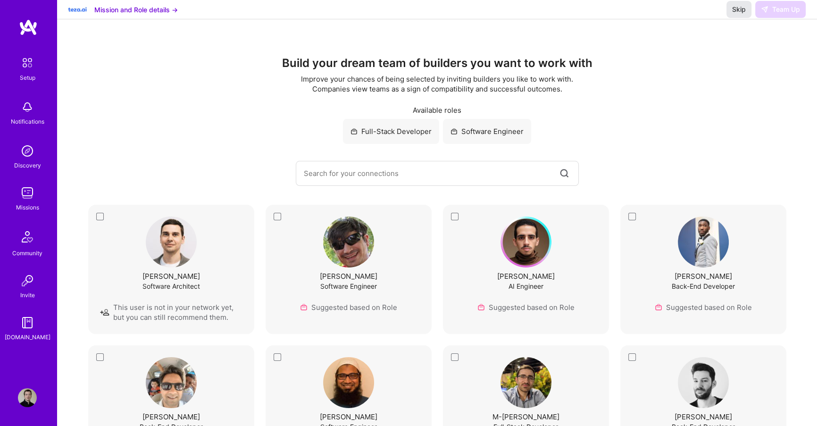
click at [739, 14] on span "Skip" at bounding box center [739, 9] width 14 height 9
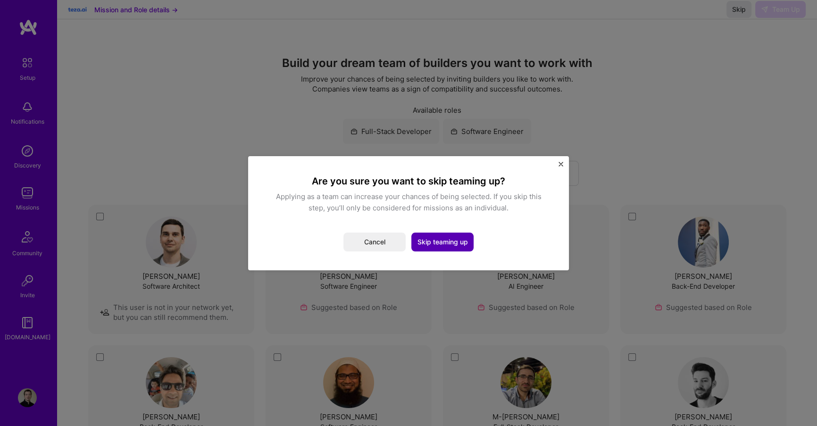
click at [460, 247] on button "Skip teaming up" at bounding box center [442, 242] width 62 height 19
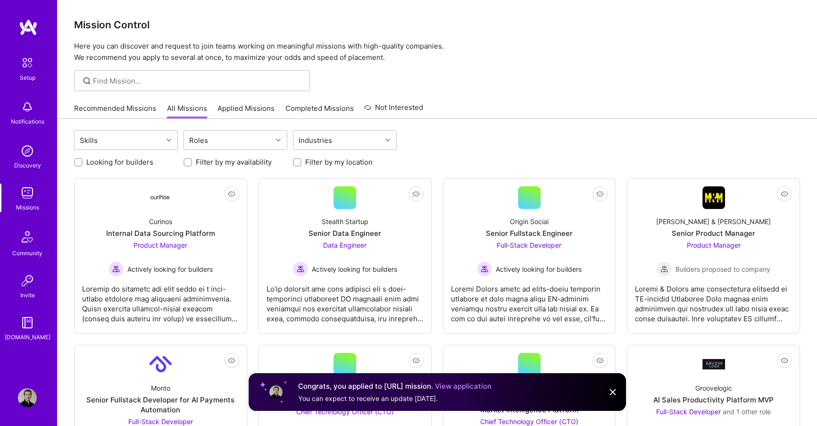
click at [29, 189] on img at bounding box center [27, 193] width 19 height 19
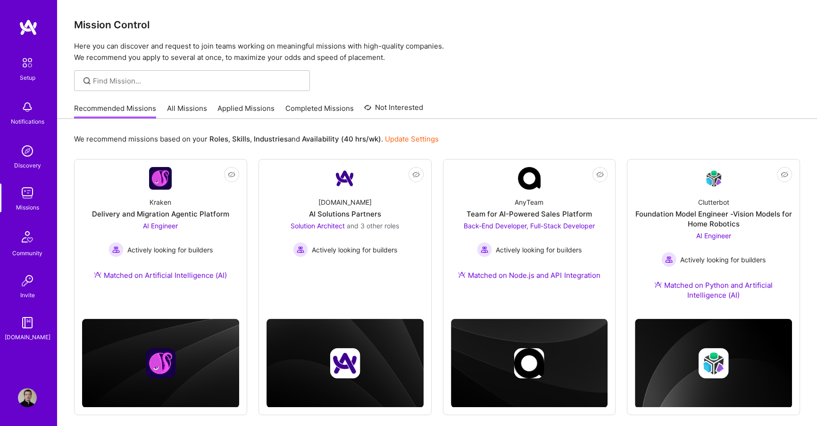
click at [198, 98] on div "Recommended Missions All Missions Applied Missions Completed Missions Not Inter…" at bounding box center [248, 108] width 349 height 20
click at [187, 109] on link "All Missions" at bounding box center [187, 111] width 40 height 16
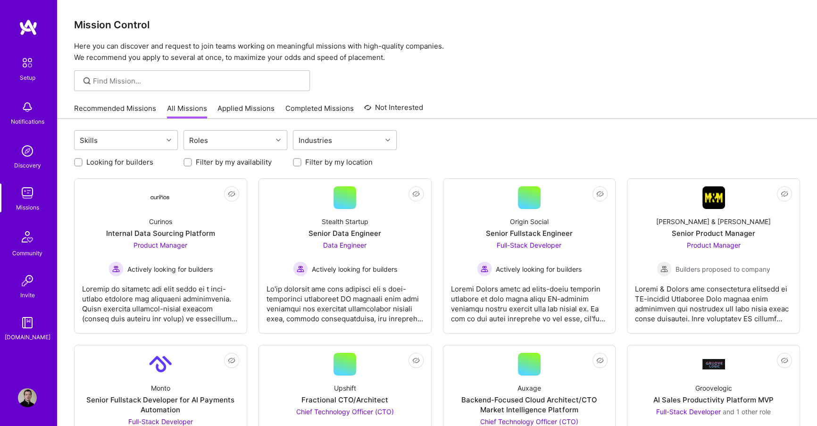
click at [249, 102] on div "Recommended Missions All Missions Applied Missions Completed Missions Not Inter…" at bounding box center [248, 108] width 349 height 20
click at [246, 110] on link "Applied Missions" at bounding box center [245, 111] width 57 height 16
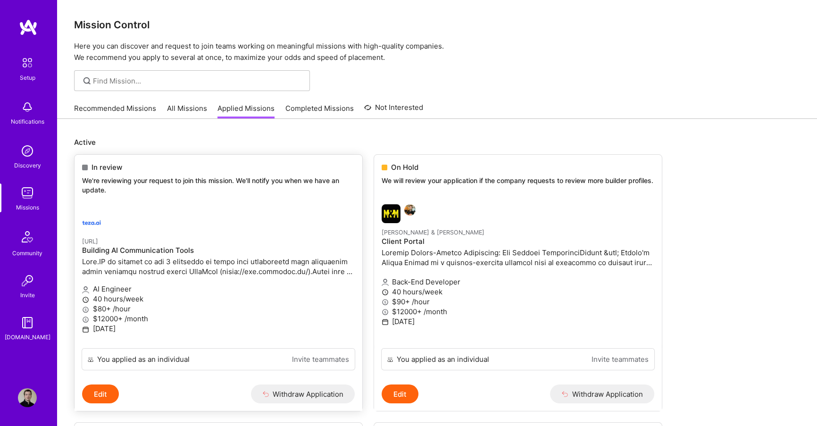
click at [182, 261] on p at bounding box center [218, 267] width 273 height 20
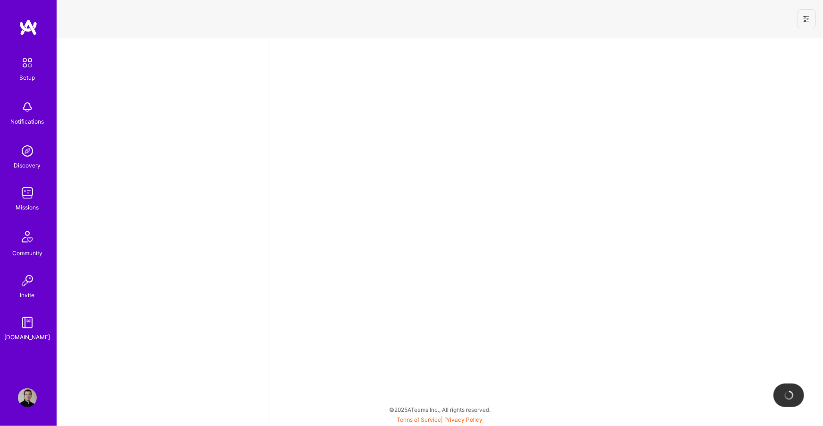
select select "DE"
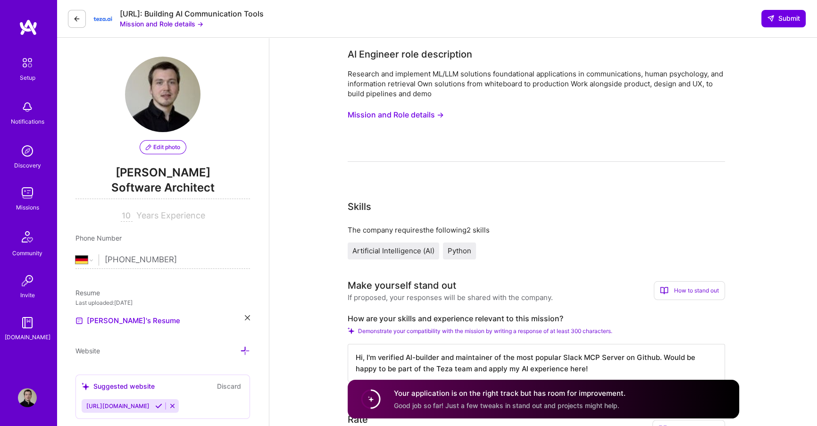
click at [368, 117] on button "Mission and Role details →" at bounding box center [396, 114] width 96 height 17
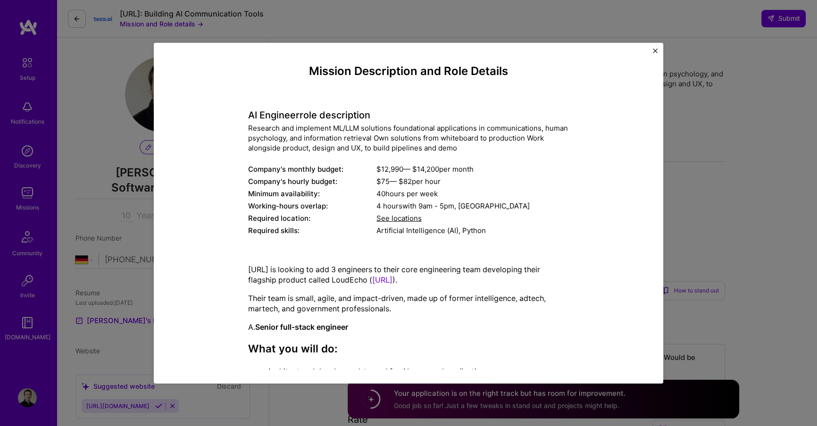
click at [657, 50] on img "Close" at bounding box center [655, 50] width 5 height 5
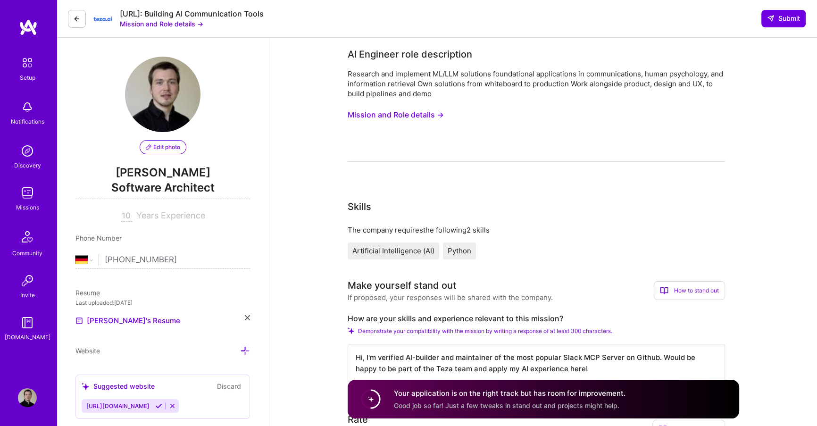
click at [93, 19] on img at bounding box center [102, 18] width 19 height 19
click at [103, 18] on img at bounding box center [102, 18] width 19 height 19
click at [64, 16] on div "Teza.ai: Building AI Communication Tools Mission and Role details → Submit" at bounding box center [437, 19] width 761 height 38
click at [71, 21] on button at bounding box center [77, 19] width 18 height 18
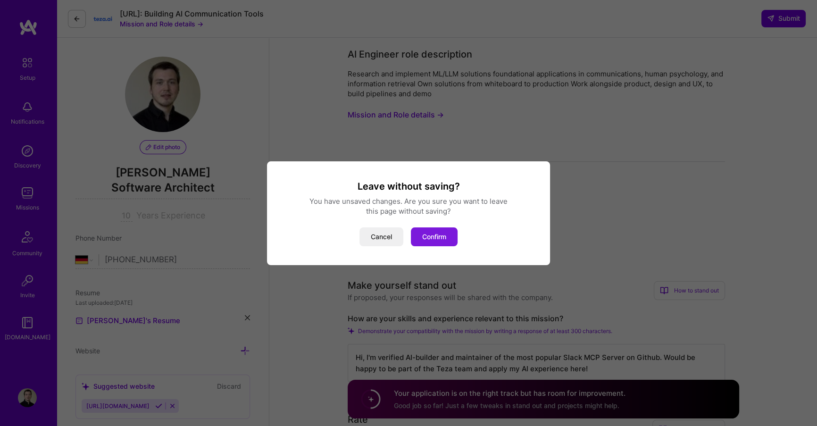
click at [429, 230] on button "Confirm" at bounding box center [434, 236] width 47 height 19
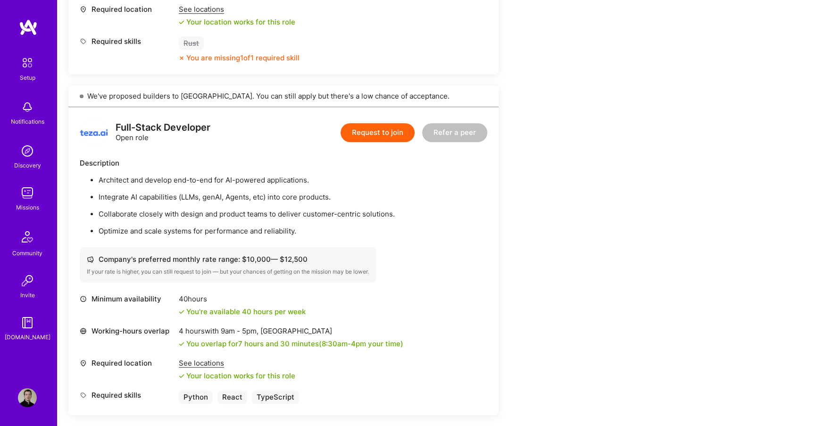
scroll to position [914, 0]
click at [357, 135] on button "Request to join" at bounding box center [378, 132] width 74 height 19
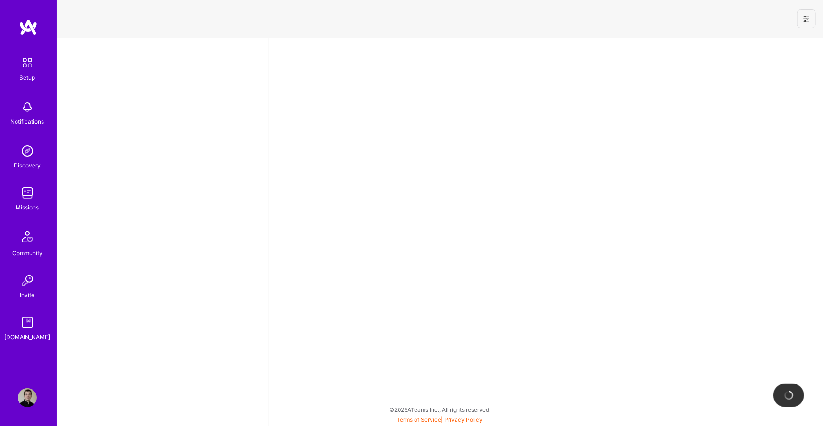
select select "DE"
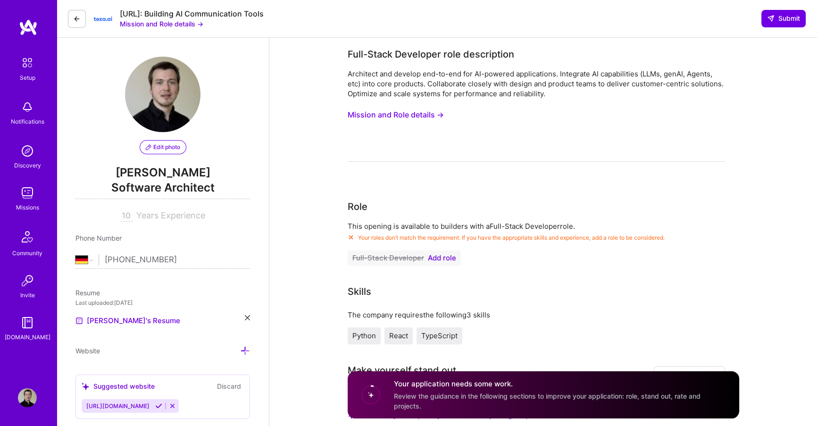
click at [438, 259] on span "Add role" at bounding box center [442, 258] width 28 height 8
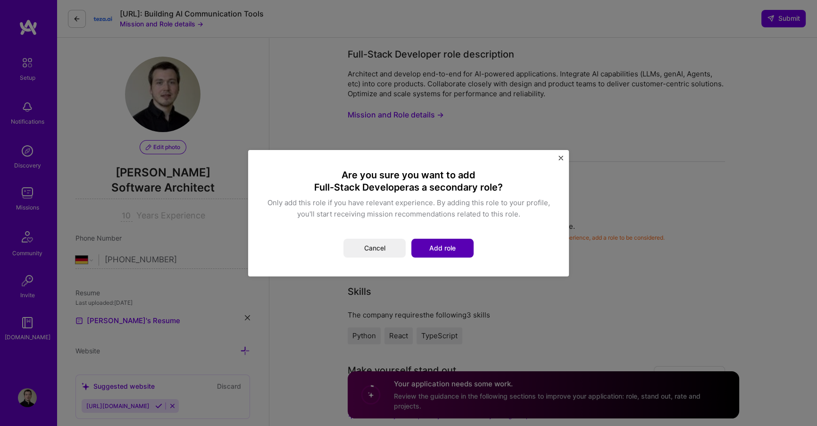
click at [433, 249] on button "Add role" at bounding box center [442, 248] width 62 height 19
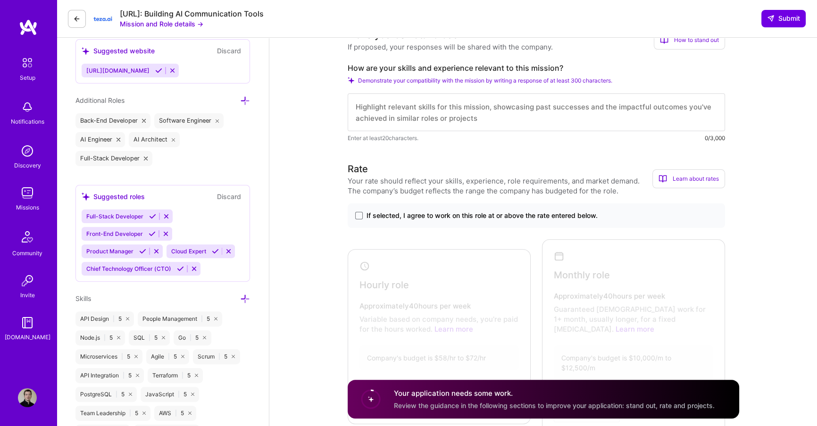
scroll to position [335, 0]
click at [385, 109] on textarea at bounding box center [536, 113] width 377 height 38
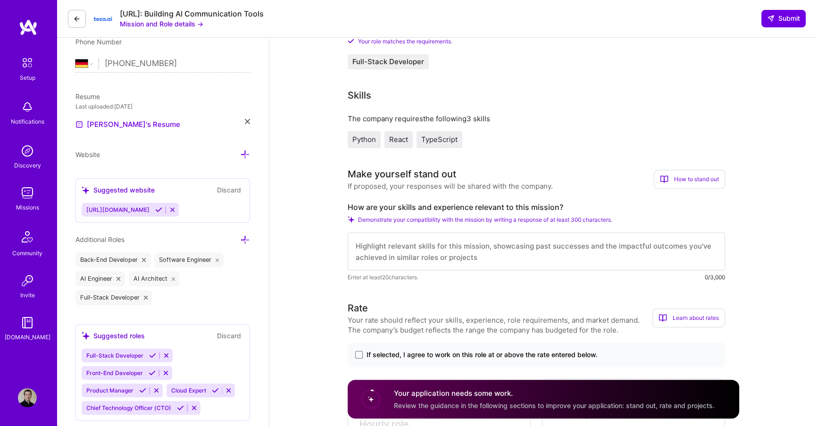
scroll to position [191, 0]
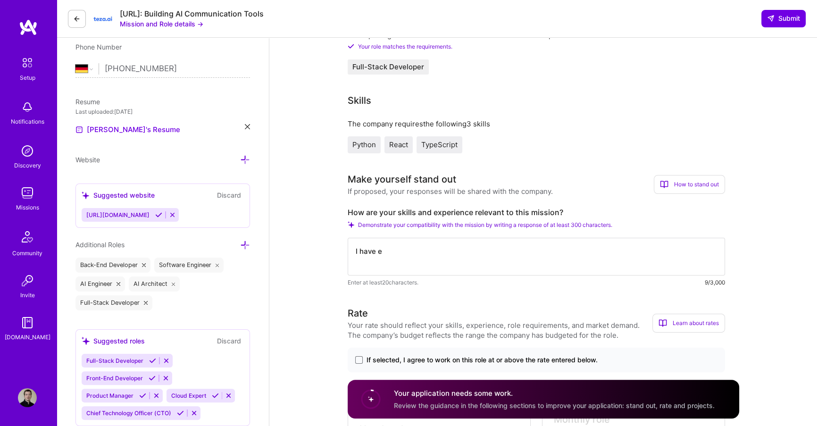
type textarea "I have"
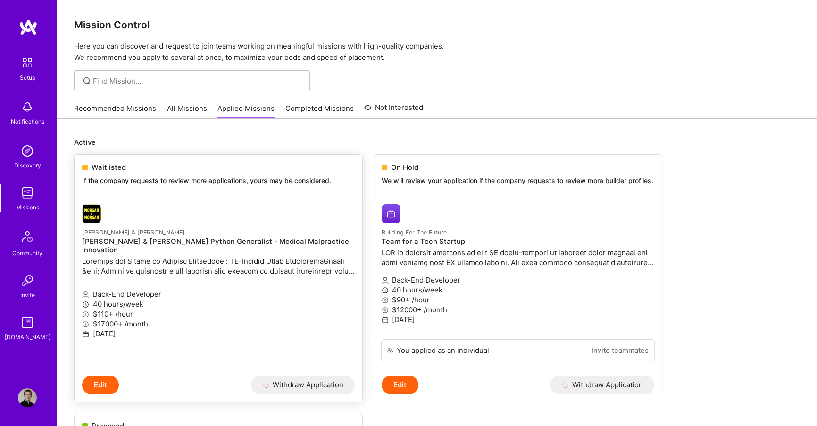
click at [215, 242] on h4 "[PERSON_NAME] & [PERSON_NAME] Python Generalist - Medical Malpractice Innovation" at bounding box center [218, 245] width 273 height 17
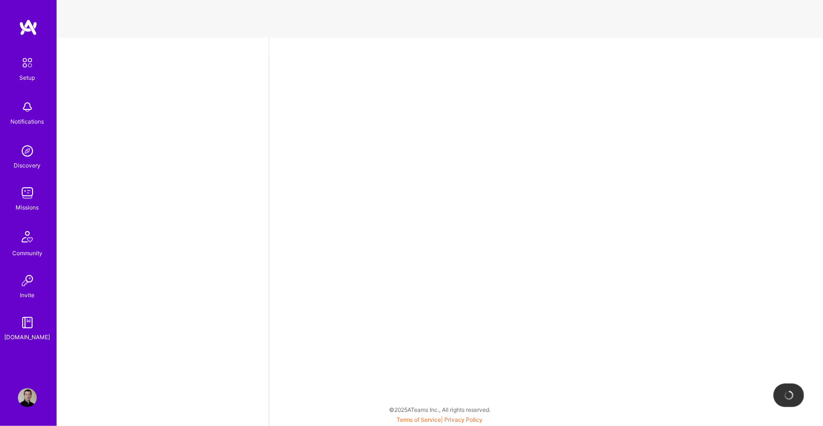
select select "DE"
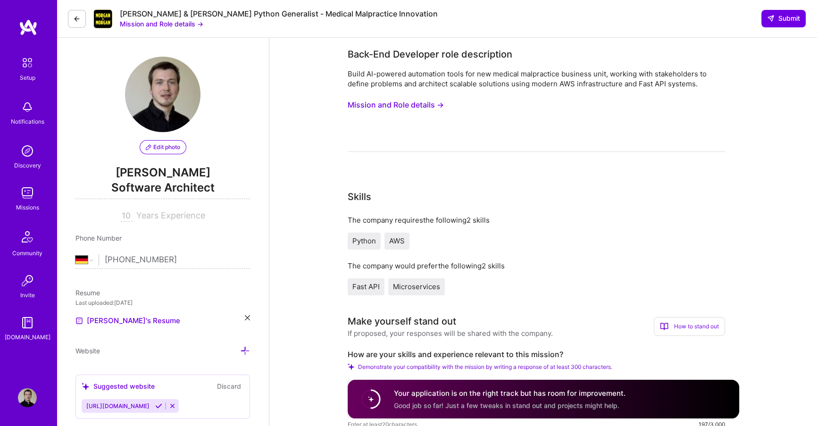
click at [83, 13] on button at bounding box center [77, 19] width 18 height 18
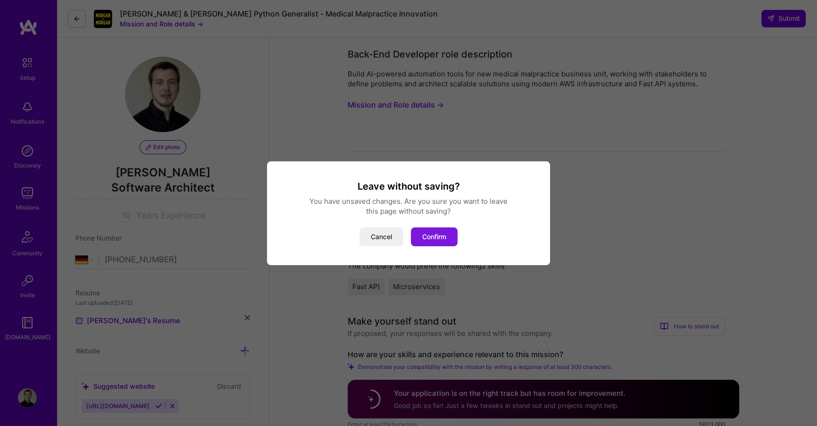
click at [436, 234] on button "Confirm" at bounding box center [434, 236] width 47 height 19
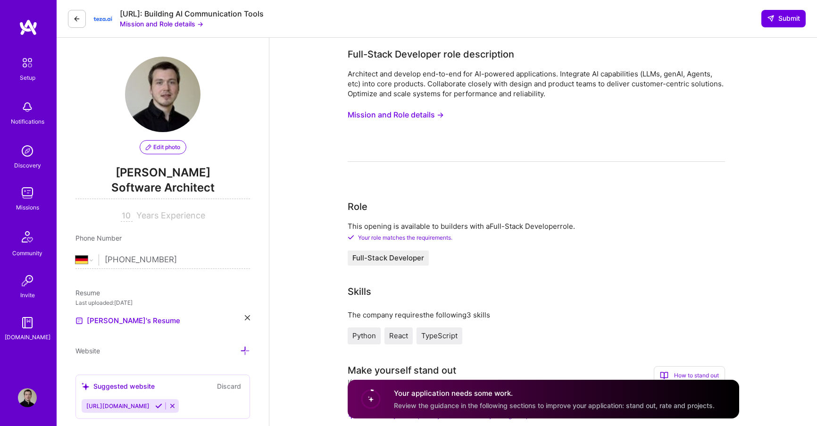
select select "DE"
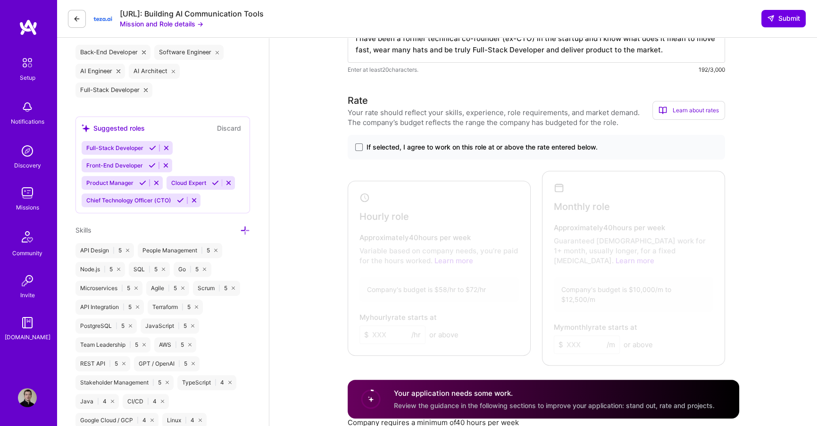
scroll to position [410, 0]
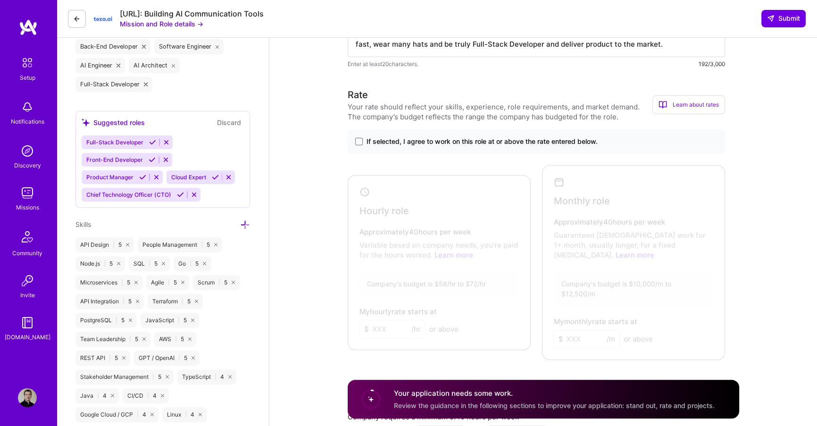
type textarea "I have been a former technical co-founder (ex-CTO) in the startup and I know wh…"
click at [372, 128] on div "Rate Your rate should reflect your skills, experience, role requirements, and m…" at bounding box center [536, 224] width 377 height 272
click at [359, 139] on span at bounding box center [359, 142] width 8 height 8
click at [0, 0] on input "If selected, I agree to work on this role at or above the rate entered below." at bounding box center [0, 0] width 0 height 0
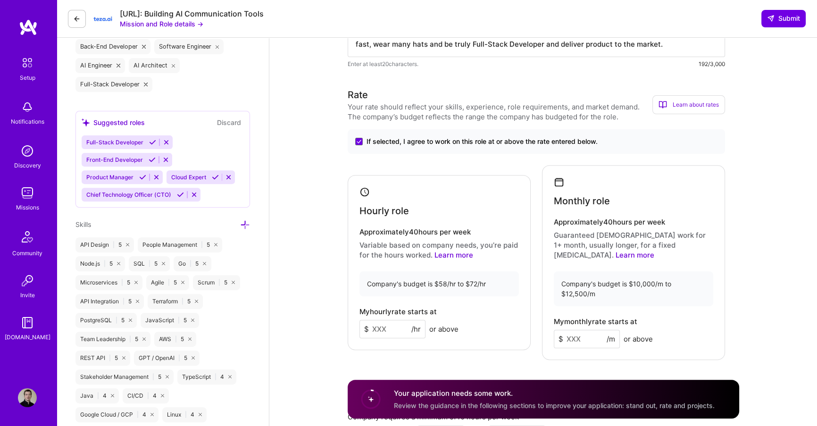
click at [380, 331] on div "Hourly role Approximately 40 hours per week Variable based on company needs, yo…" at bounding box center [439, 262] width 183 height 175
click at [381, 322] on input at bounding box center [393, 329] width 66 height 18
type input "75"
click at [574, 330] on input at bounding box center [587, 339] width 66 height 18
type input "11000"
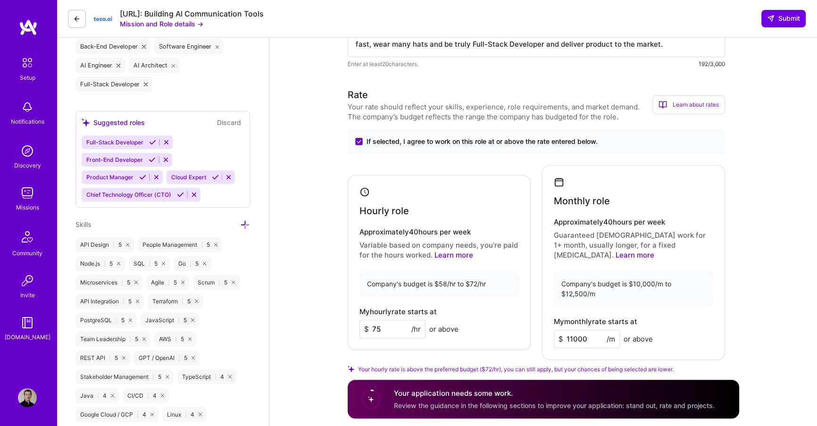
click at [508, 335] on div "Hourly role Approximately 40 hours per week Variable based on company needs, yo…" at bounding box center [439, 262] width 183 height 175
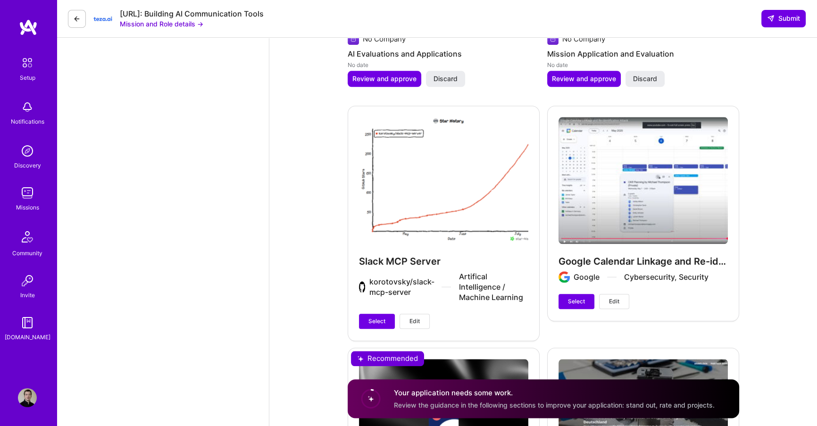
scroll to position [1281, 0]
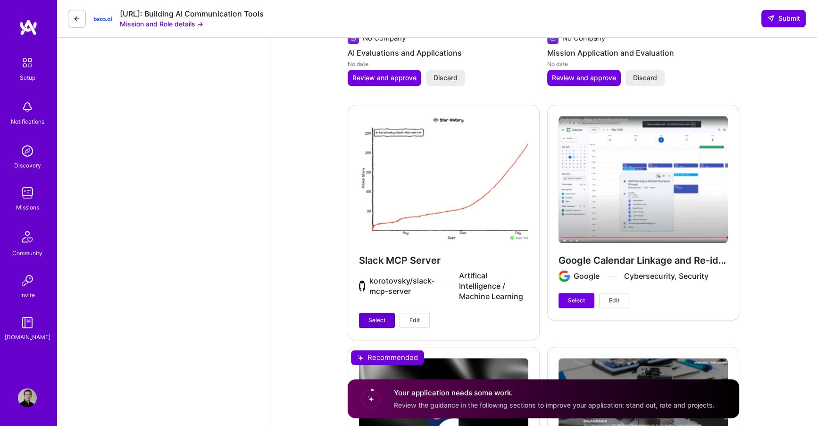
click at [367, 313] on button "Select" at bounding box center [377, 320] width 36 height 15
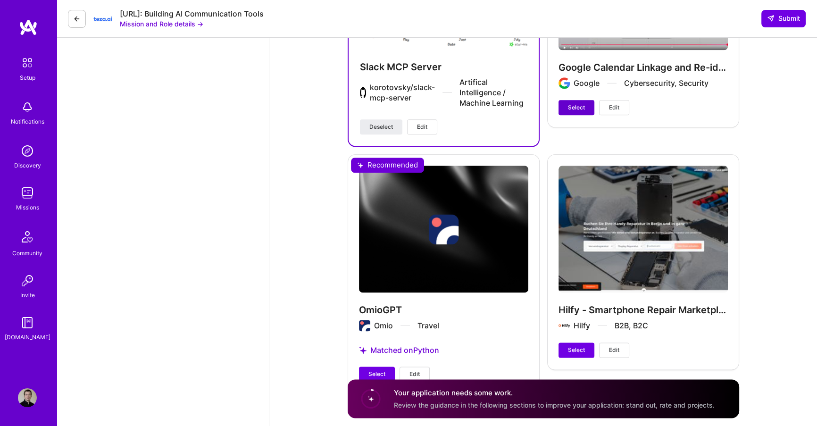
scroll to position [1488, 0]
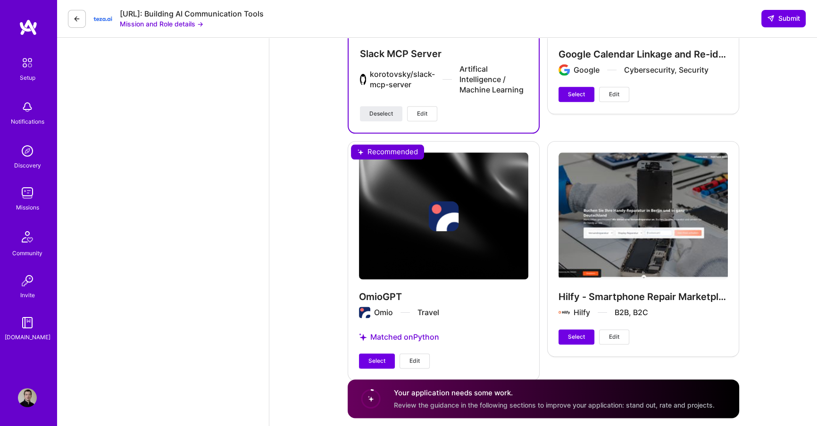
click at [569, 324] on div "Hilfy - Smartphone Repair Marketplace Hilfy B2B, B2C Select Edit" at bounding box center [643, 248] width 192 height 215
click at [568, 329] on button "Select" at bounding box center [577, 336] width 36 height 15
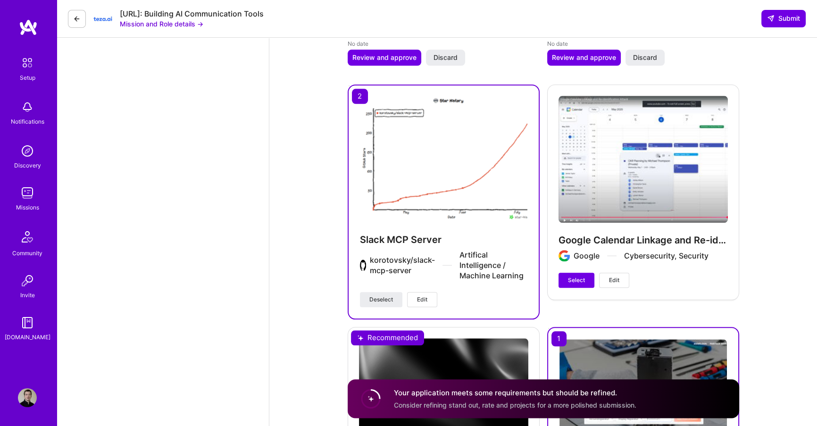
scroll to position [1286, 0]
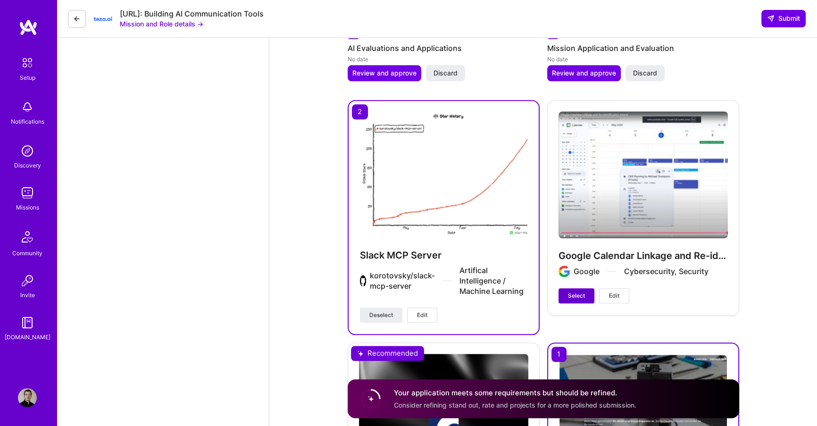
click at [574, 292] on span "Select" at bounding box center [576, 296] width 17 height 8
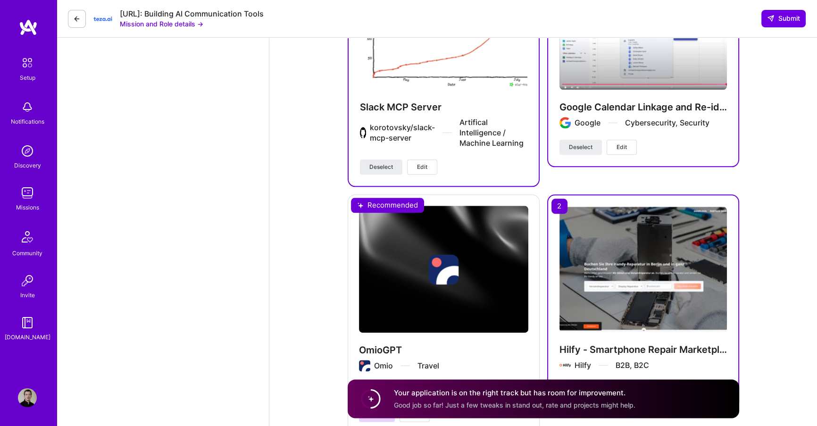
scroll to position [1488, 0]
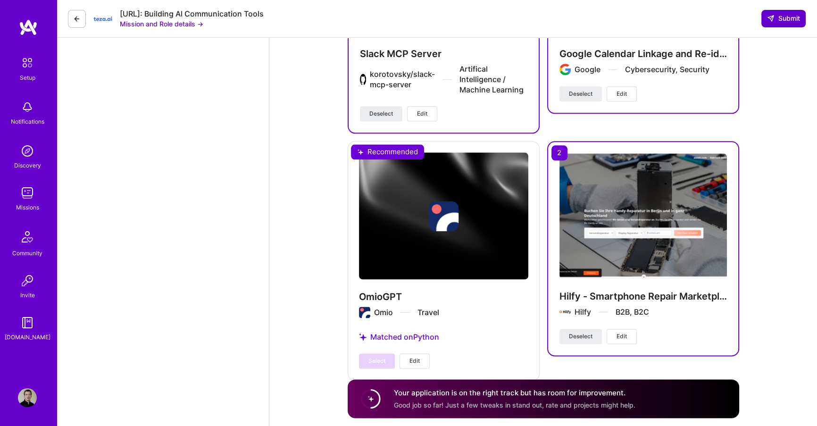
click at [780, 15] on span "Submit" at bounding box center [783, 18] width 33 height 9
click at [784, 19] on span "Submit" at bounding box center [783, 18] width 33 height 9
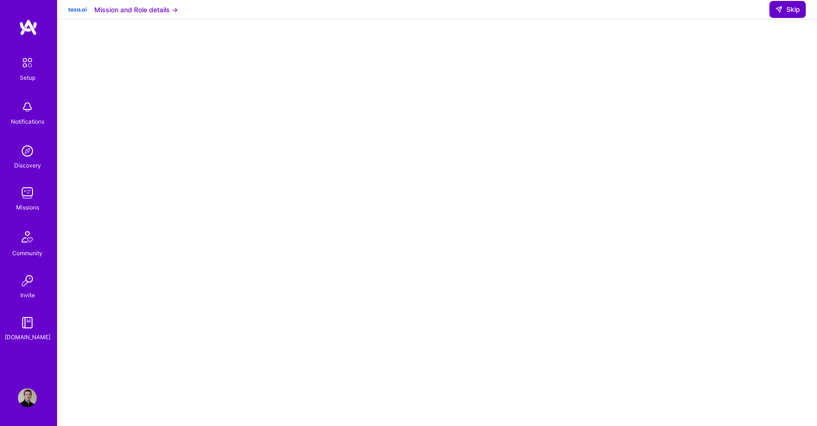
click at [780, 12] on button "Skip" at bounding box center [787, 9] width 36 height 17
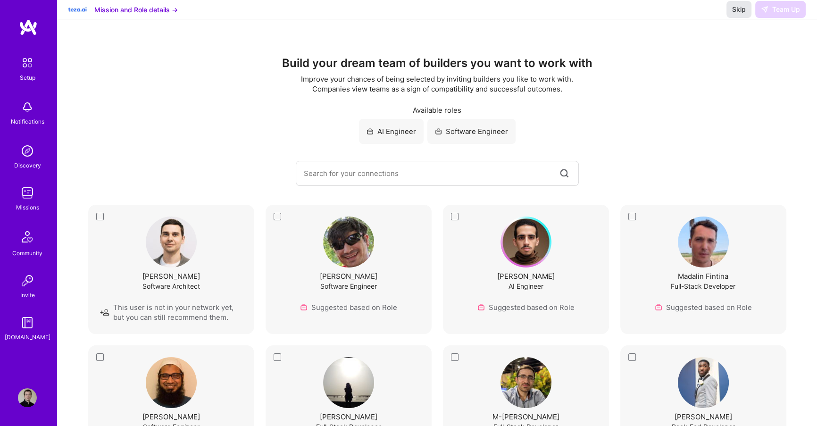
click at [742, 14] on span "Skip" at bounding box center [739, 9] width 14 height 9
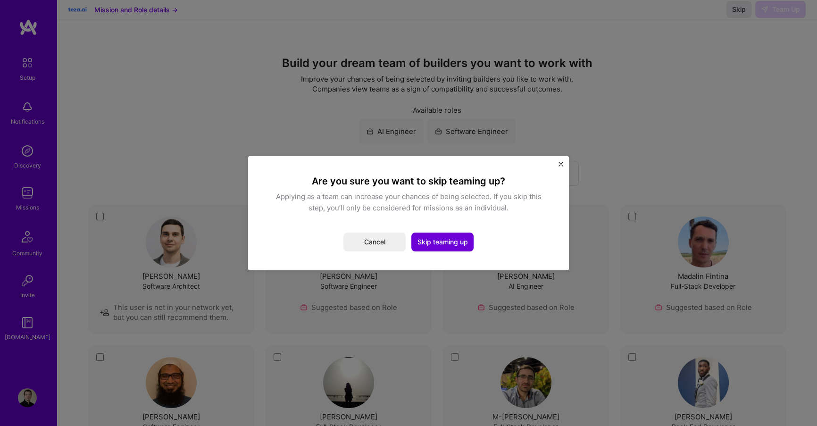
click at [434, 255] on div "Are you sure you want to skip teaming up? Applying as a team can increase your …" at bounding box center [408, 213] width 298 height 92
click at [428, 248] on button "Skip teaming up" at bounding box center [442, 242] width 62 height 19
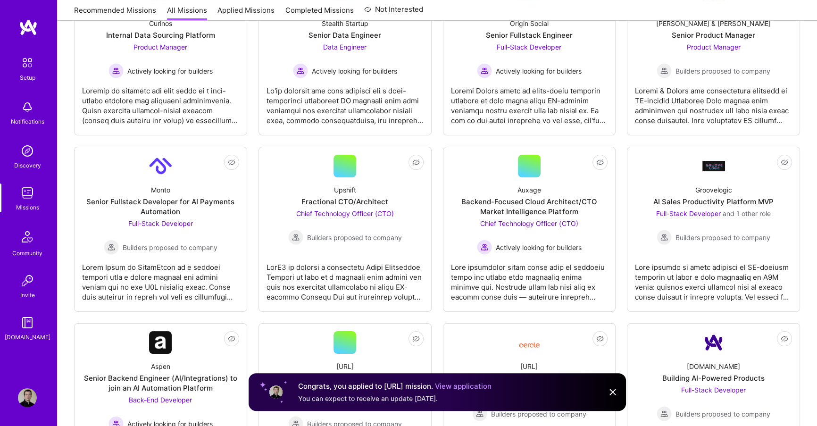
scroll to position [200, 0]
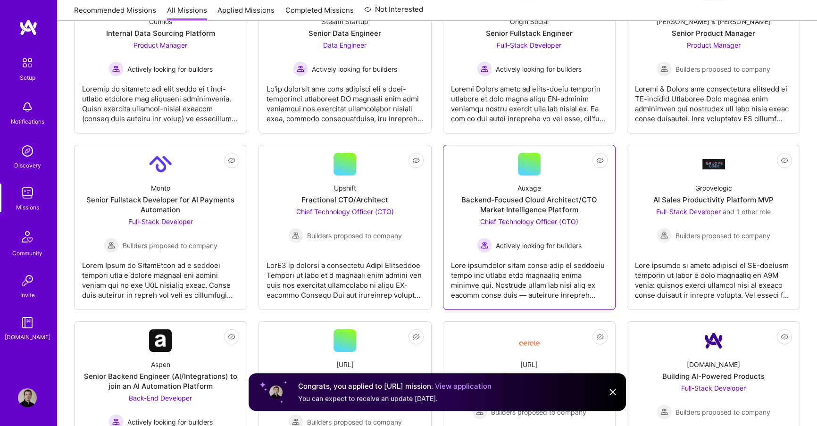
click at [479, 286] on div at bounding box center [529, 276] width 157 height 47
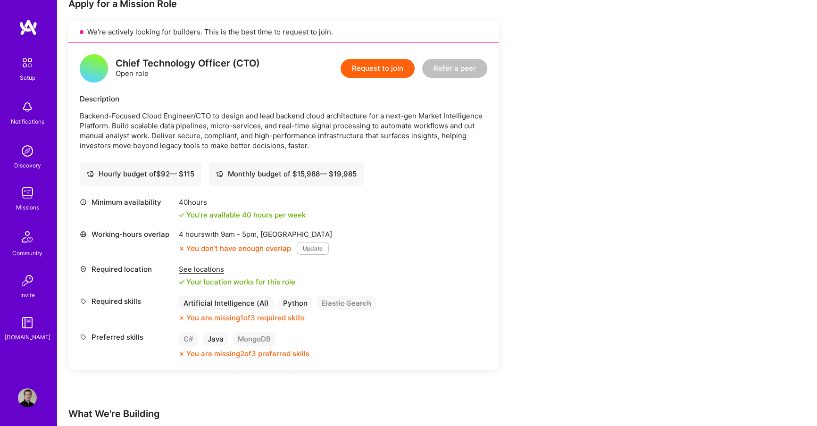
scroll to position [201, 0]
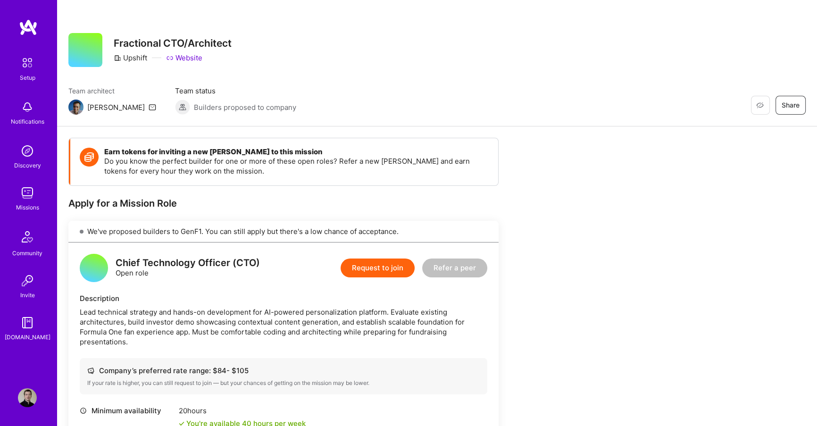
click at [36, 191] on img at bounding box center [27, 193] width 19 height 19
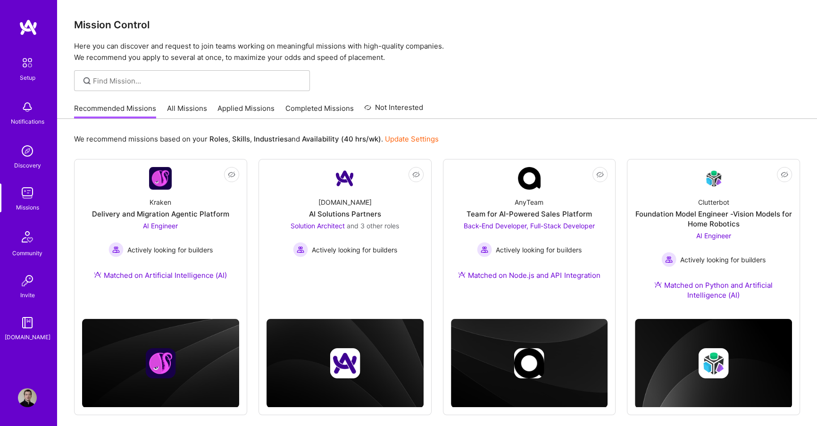
click at [177, 105] on link "All Missions" at bounding box center [187, 111] width 40 height 16
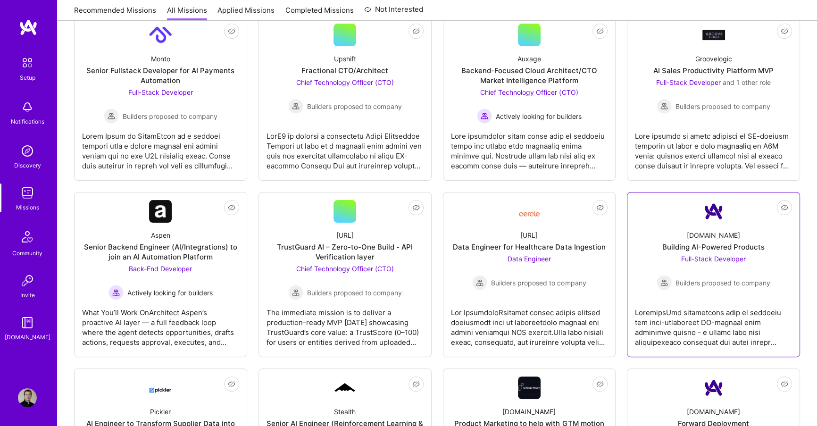
scroll to position [330, 0]
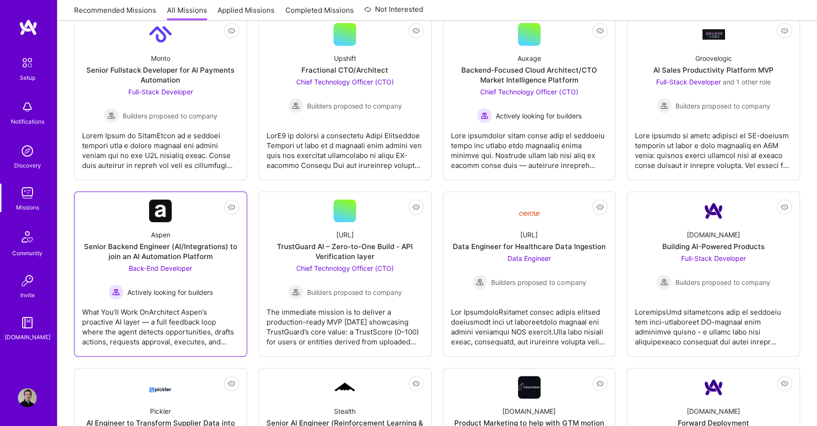
click at [155, 310] on div "What You’ll Work OnArchitect Aspen’s proactive AI layer — a full feedback loop …" at bounding box center [160, 323] width 157 height 47
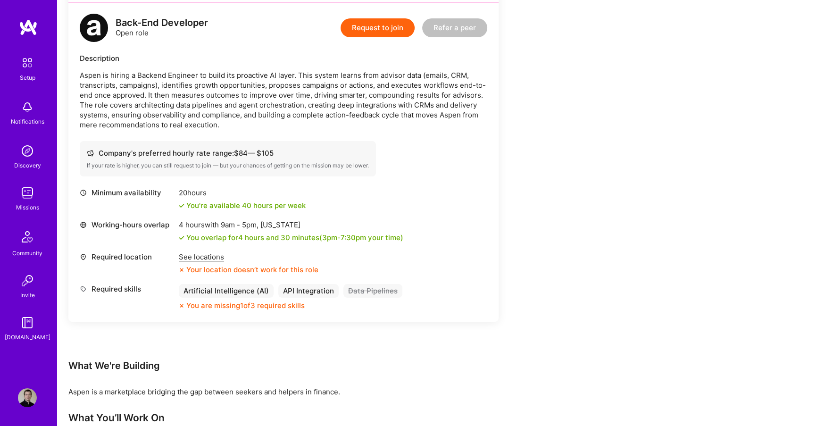
scroll to position [241, 0]
click at [208, 264] on div "Your location doesn’t work for this role" at bounding box center [249, 269] width 140 height 10
click at [202, 254] on div "See locations" at bounding box center [249, 256] width 140 height 10
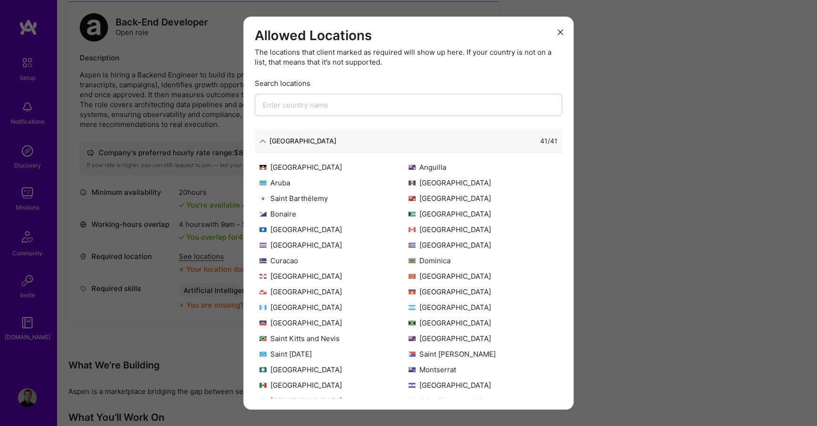
scroll to position [91, 0]
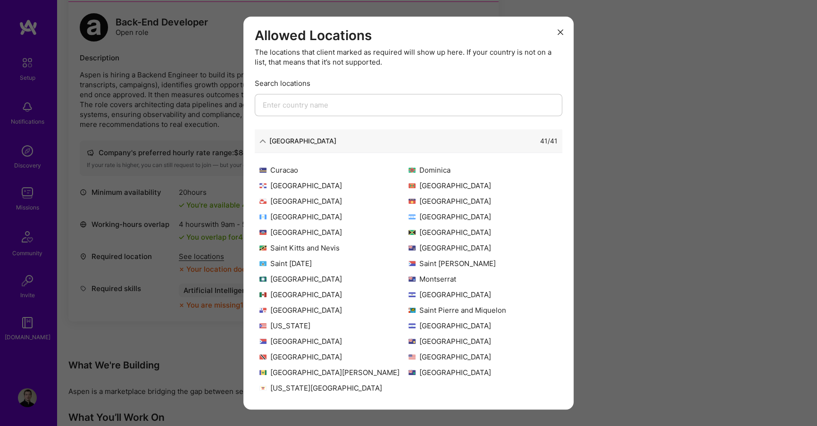
click at [146, 243] on div "Allowed Locations The locations that client marked as required will show up her…" at bounding box center [408, 213] width 817 height 426
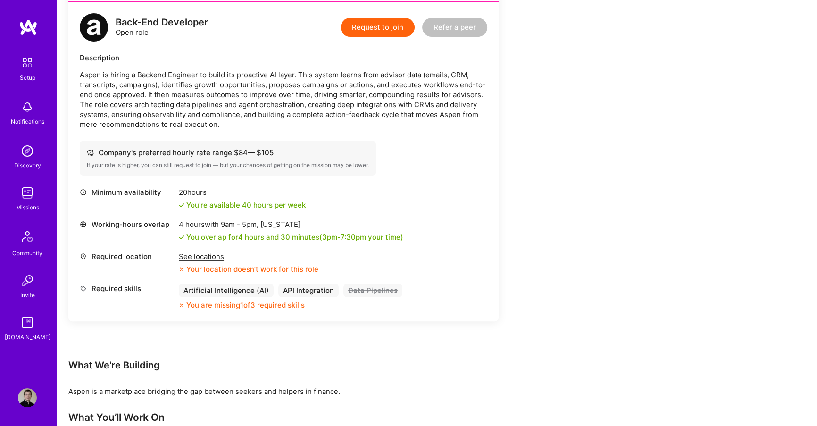
scroll to position [399, 0]
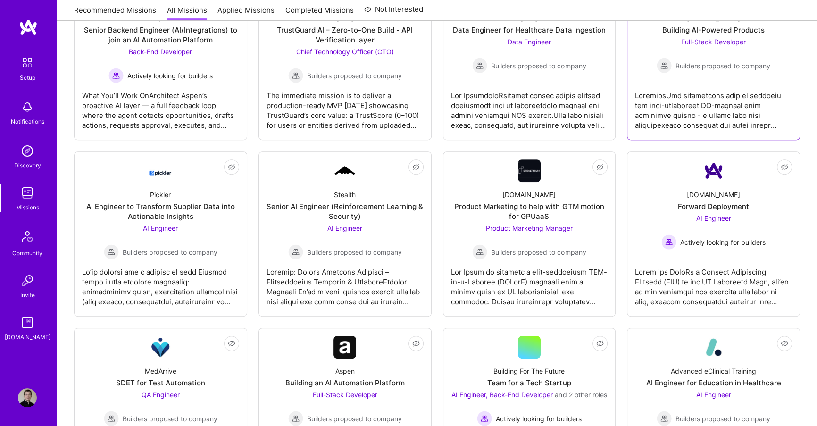
scroll to position [547, 0]
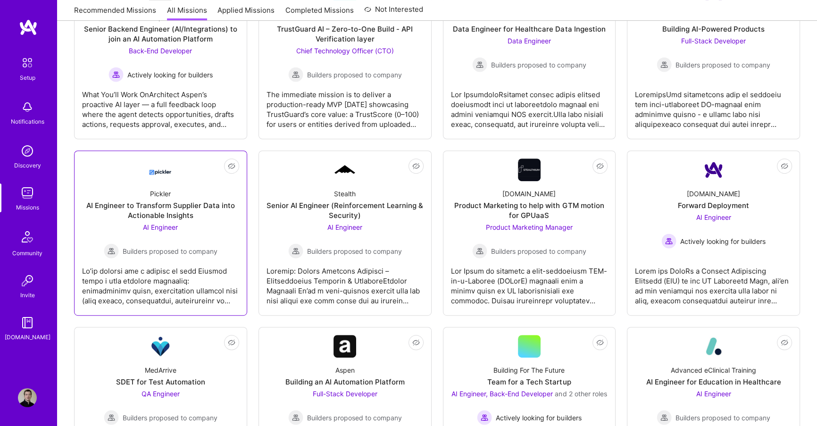
click at [173, 256] on div "Builders proposed to company" at bounding box center [161, 250] width 114 height 15
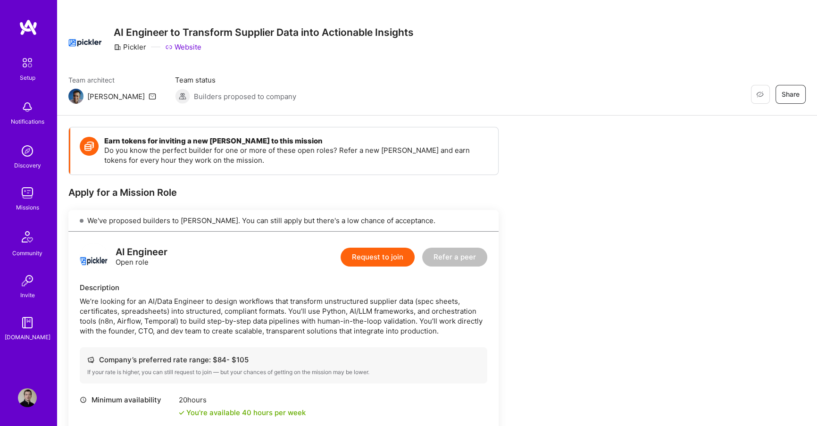
scroll to position [10, 0]
click at [360, 260] on button "Request to join" at bounding box center [378, 257] width 74 height 19
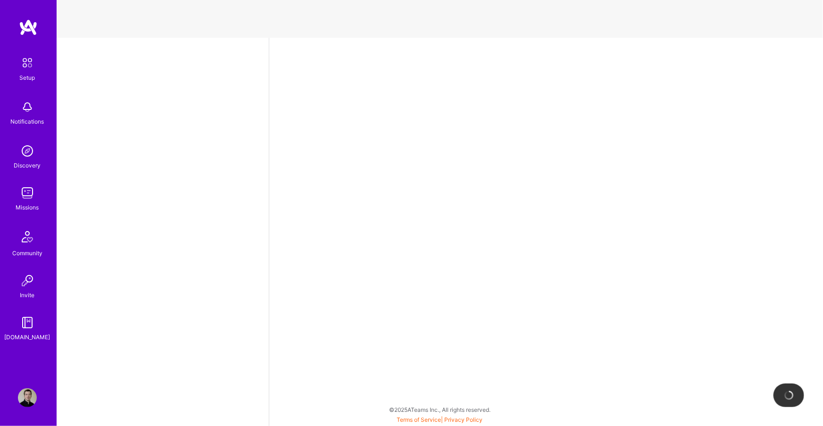
select select "DE"
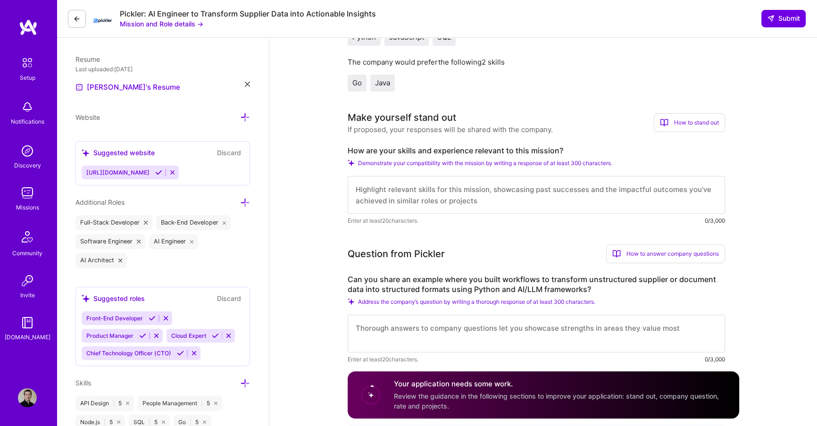
scroll to position [236, 0]
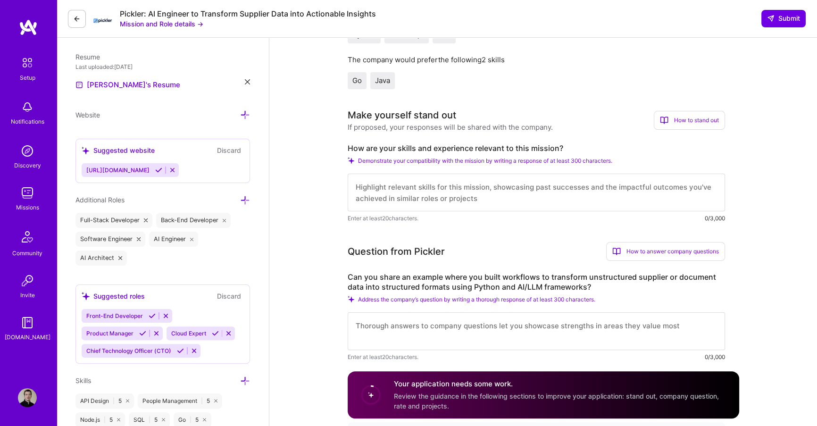
click at [385, 185] on textarea at bounding box center [536, 193] width 377 height 38
click at [19, 198] on img at bounding box center [27, 193] width 19 height 19
click at [469, 207] on textarea at bounding box center [536, 193] width 377 height 38
paste textarea "Hi, I'm verified AI-builder and maintainer of the most popular Slack MCP Server…"
click at [448, 207] on textarea "Hi, I'm verified AI-builder and maintainer of the most popular Slack MCP Server…" at bounding box center [536, 193] width 377 height 38
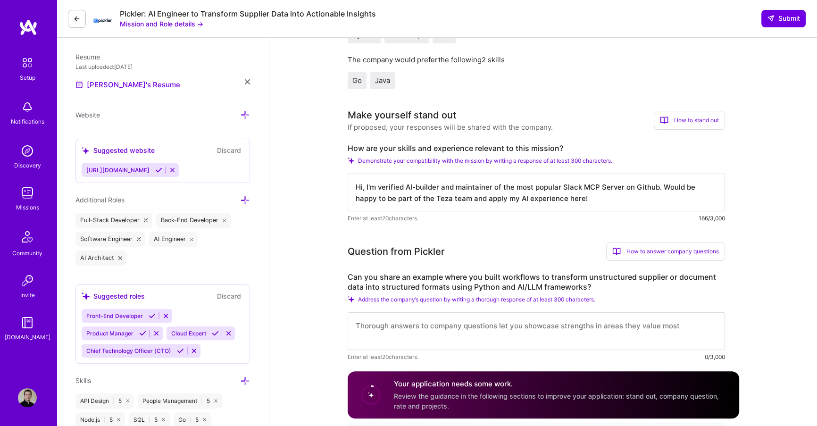
click at [448, 207] on textarea "Hi, I'm verified AI-builder and maintainer of the most popular Slack MCP Server…" at bounding box center [536, 193] width 377 height 38
click at [447, 206] on textarea "Hi, I'm verified AI-builder and maintainer of the most popular Slack MCP Server…" at bounding box center [536, 193] width 377 height 38
click at [435, 195] on textarea "Hi, I'm verified AI-builder and maintainer of the most popular Slack MCP Server…" at bounding box center [536, 193] width 377 height 38
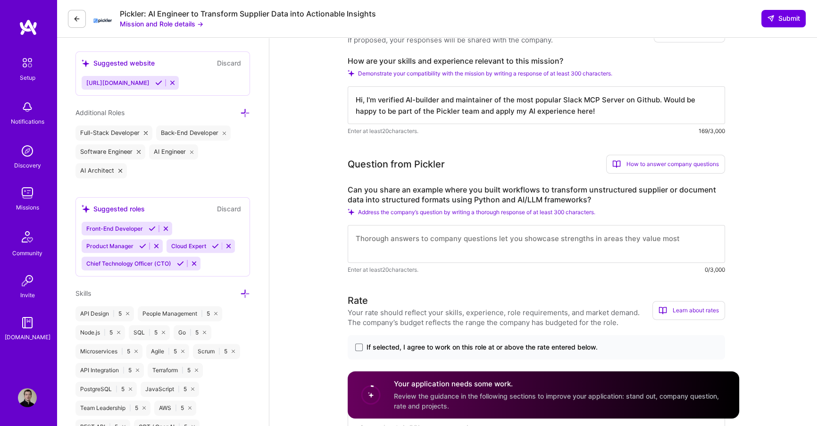
scroll to position [329, 0]
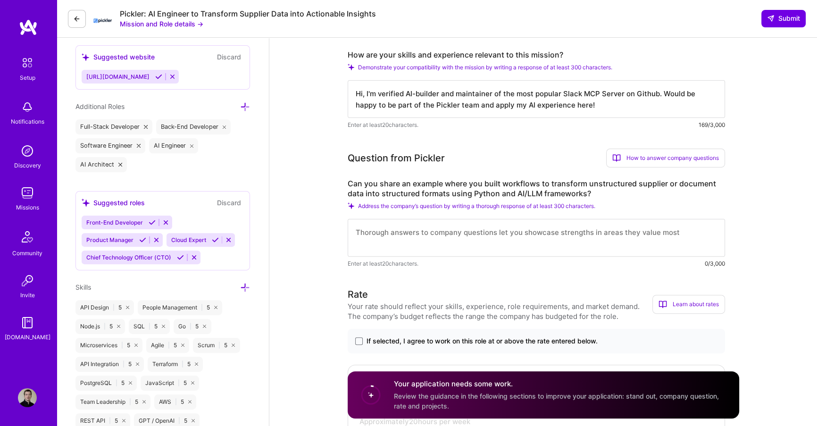
type textarea "Hi, I'm verified AI-builder and maintainer of the most popular Slack MCP Server…"
click at [381, 231] on textarea at bounding box center [536, 238] width 377 height 38
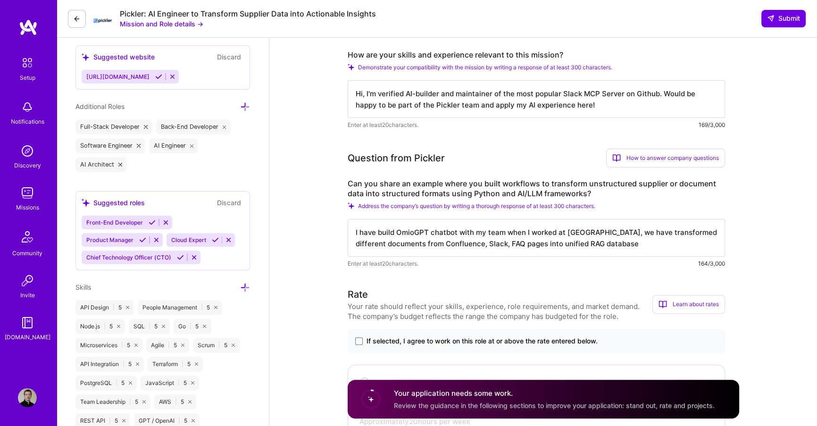
click at [557, 239] on textarea "I have build OmioGPT chatbot with my team when I worked at Omio, we have transf…" at bounding box center [536, 238] width 377 height 38
click at [561, 246] on textarea "I have build OmioGPT chatbot with my team when I worked at Omio, we have transf…" at bounding box center [536, 238] width 377 height 38
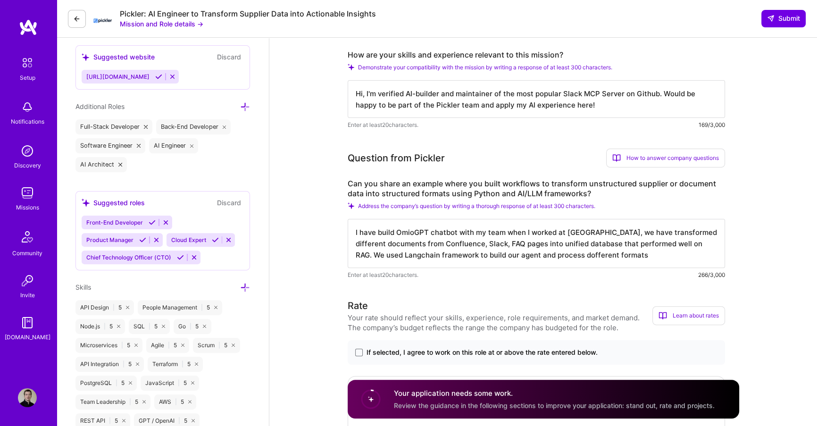
click at [562, 260] on textarea "I have build OmioGPT chatbot with my team when I worked at Omio, we have transf…" at bounding box center [536, 243] width 377 height 49
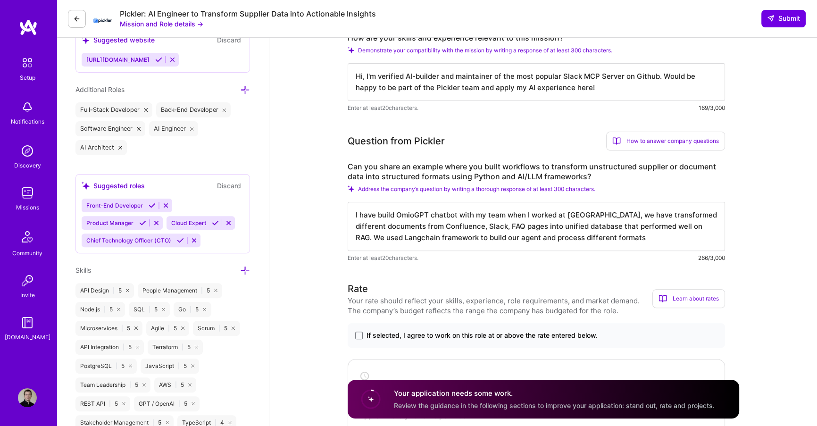
scroll to position [347, 0]
click at [623, 227] on textarea "I have build OmioGPT chatbot with my team when I worked at Omio, we have transf…" at bounding box center [536, 225] width 377 height 49
click at [613, 252] on div "Enter at least 20 characters. 266/3,000" at bounding box center [536, 257] width 377 height 10
click at [618, 229] on textarea "I have build OmioGPT chatbot with my team when I worked at Omio, we have transf…" at bounding box center [536, 225] width 377 height 49
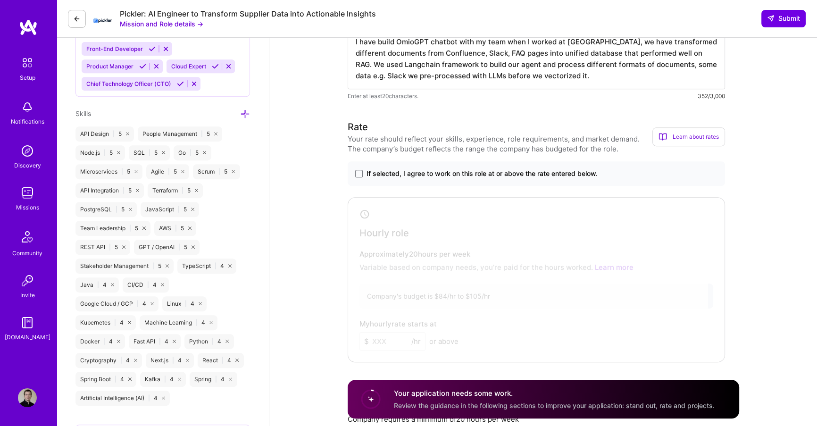
scroll to position [505, 0]
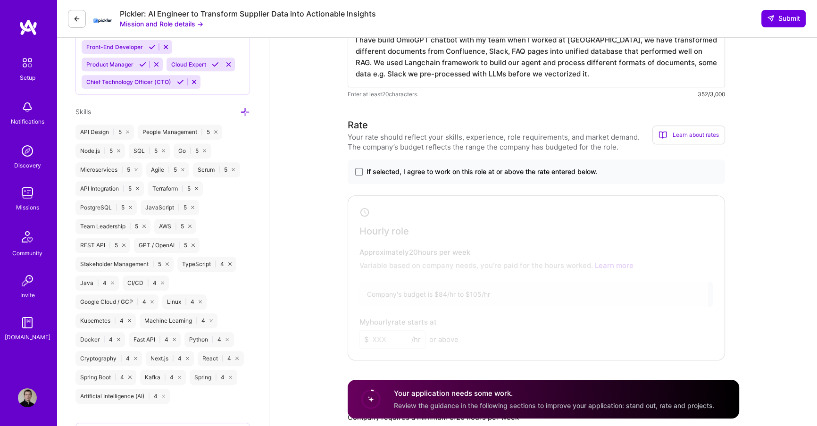
type textarea "I have build OmioGPT chatbot with my team when I worked at Omio, we have transf…"
click at [440, 170] on span "If selected, I agree to work on this role at or above the rate entered below." at bounding box center [482, 171] width 231 height 9
click at [0, 0] on input "If selected, I agree to work on this role at or above the rate entered below." at bounding box center [0, 0] width 0 height 0
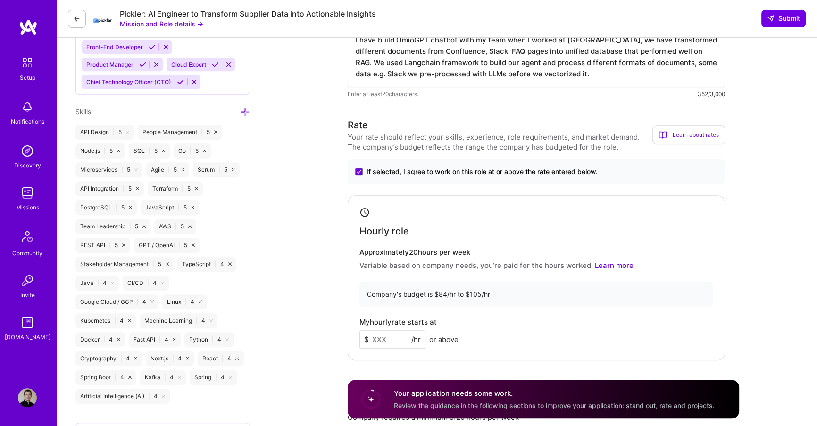
click at [423, 171] on span "If selected, I agree to work on this role at or above the rate entered below." at bounding box center [482, 171] width 231 height 9
click at [0, 0] on input "If selected, I agree to work on this role at or above the rate entered below." at bounding box center [0, 0] width 0 height 0
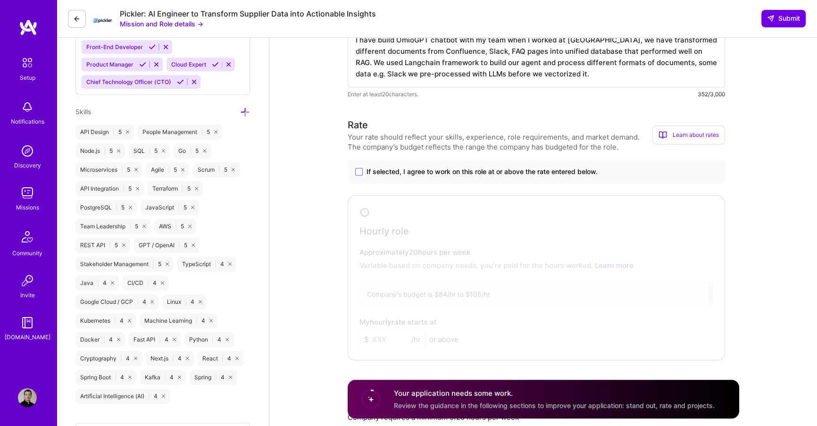
click at [423, 171] on span "If selected, I agree to work on this role at or above the rate entered below." at bounding box center [482, 171] width 231 height 9
click at [0, 0] on input "If selected, I agree to work on this role at or above the rate entered below." at bounding box center [0, 0] width 0 height 0
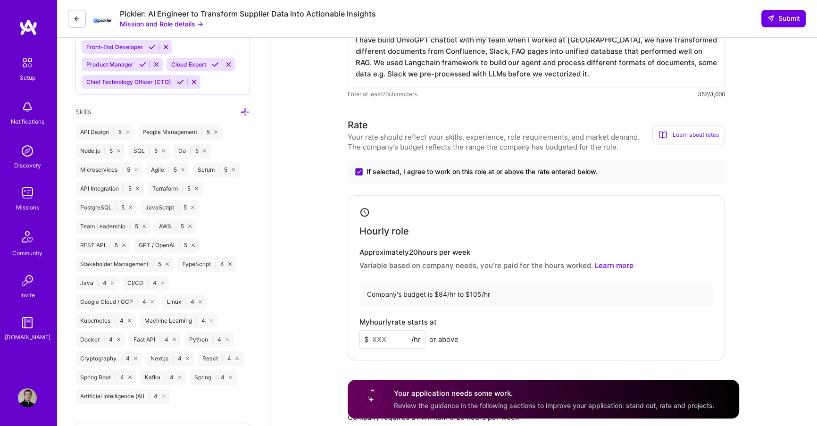
click at [381, 339] on input at bounding box center [393, 339] width 66 height 18
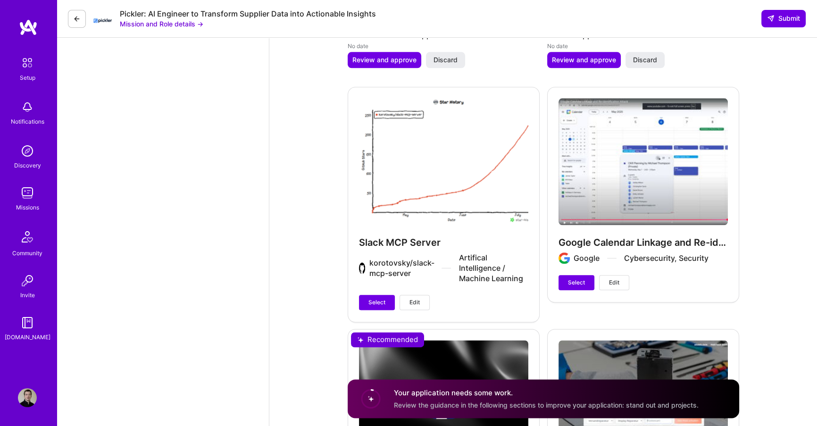
scroll to position [1390, 0]
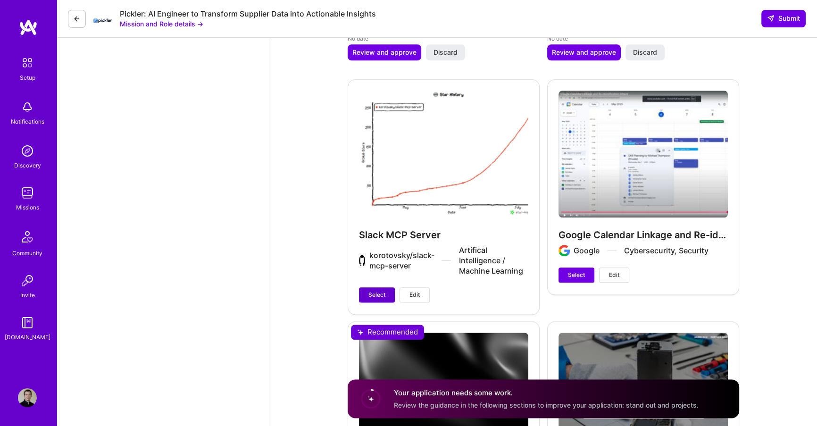
type input "85"
click at [373, 296] on span "Select" at bounding box center [376, 295] width 17 height 8
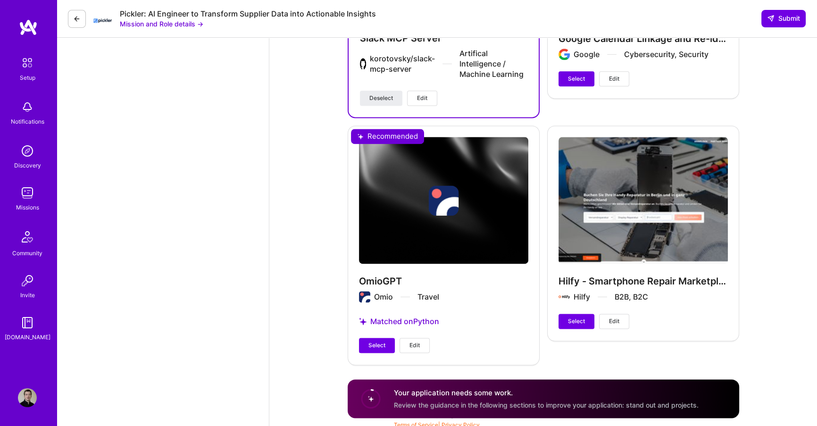
scroll to position [1590, 0]
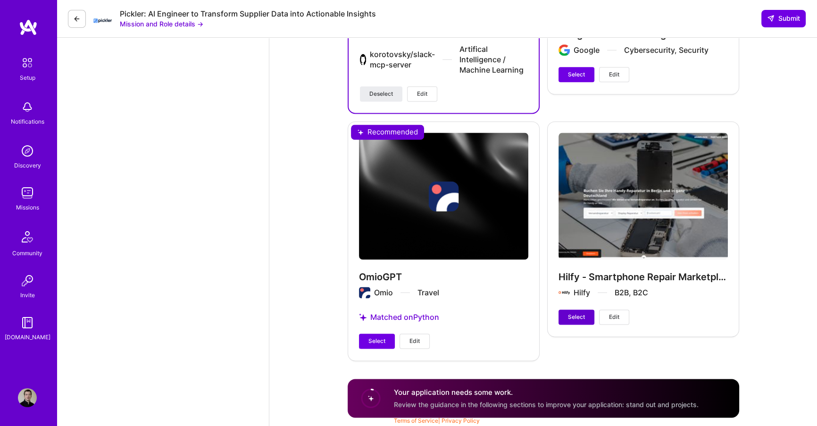
click at [569, 315] on span "Select" at bounding box center [576, 317] width 17 height 8
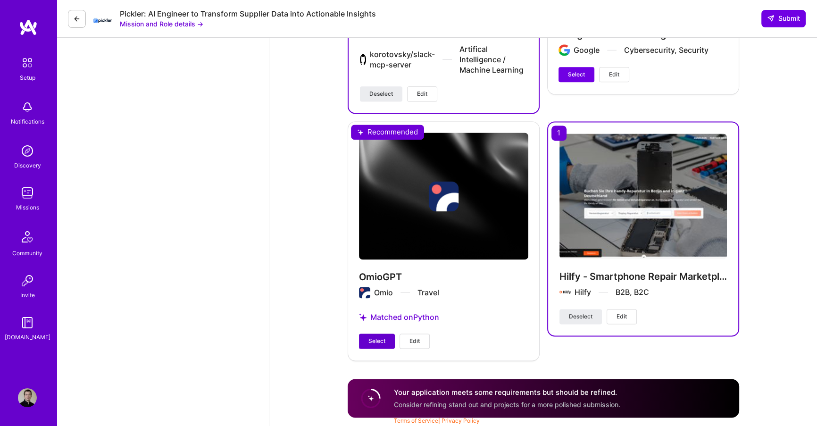
click at [364, 344] on button "Select" at bounding box center [377, 341] width 36 height 15
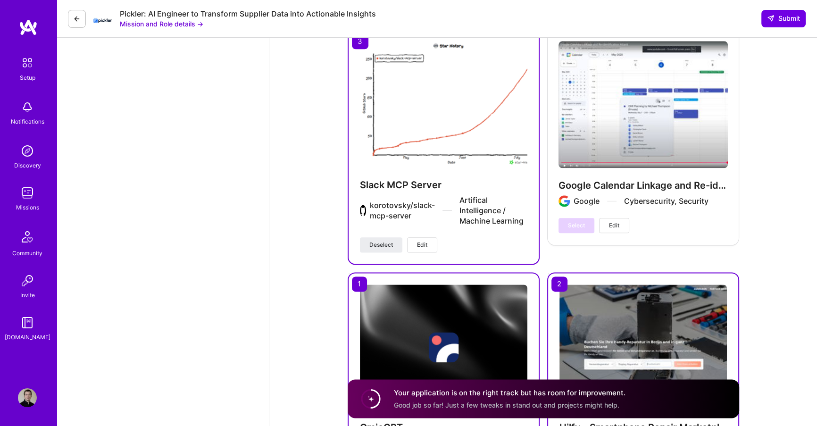
scroll to position [1591, 0]
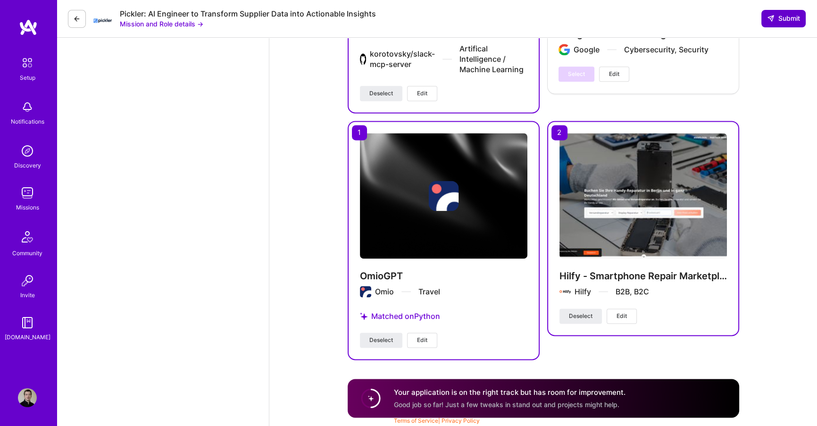
click at [782, 18] on span "Submit" at bounding box center [783, 18] width 33 height 9
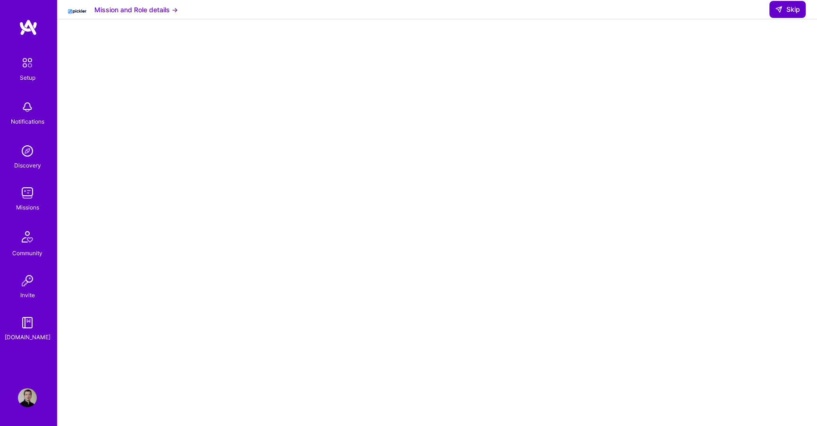
click at [784, 14] on span "Skip" at bounding box center [787, 9] width 25 height 9
select select "DE"
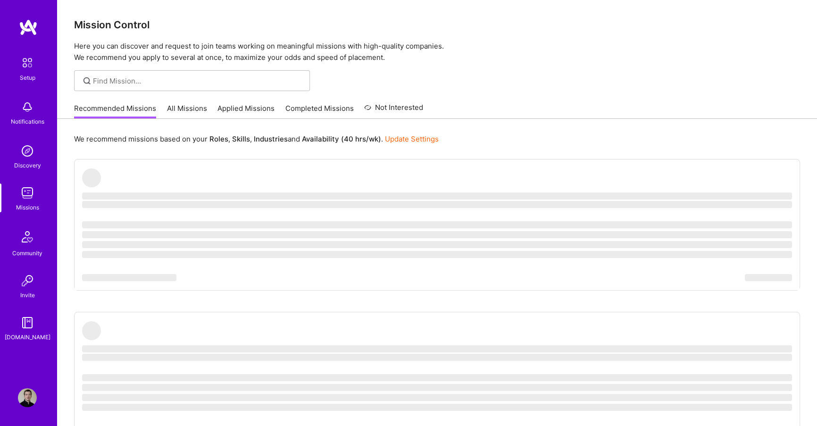
click at [253, 105] on link "Applied Missions" at bounding box center [245, 111] width 57 height 16
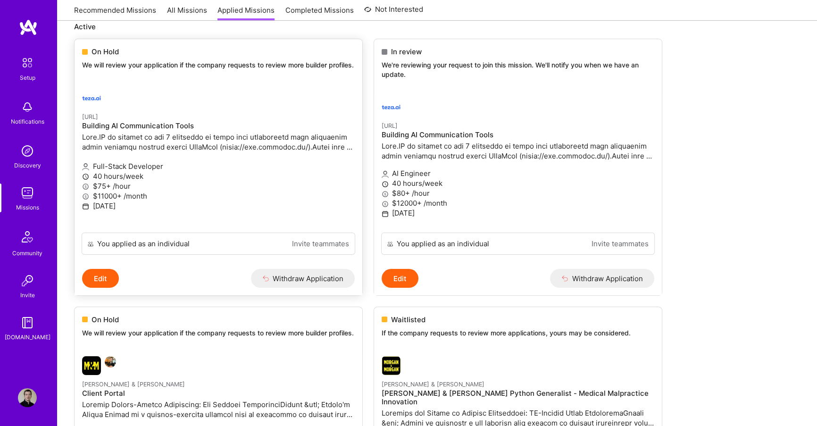
scroll to position [118, 0]
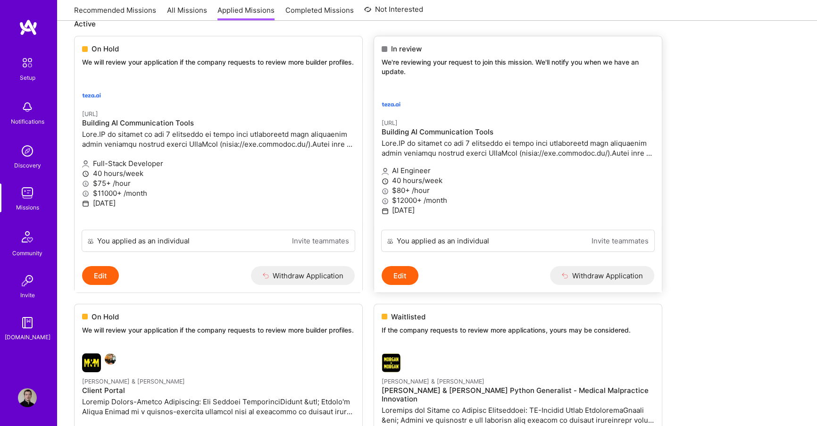
click at [466, 169] on p "AI Engineer" at bounding box center [518, 171] width 273 height 10
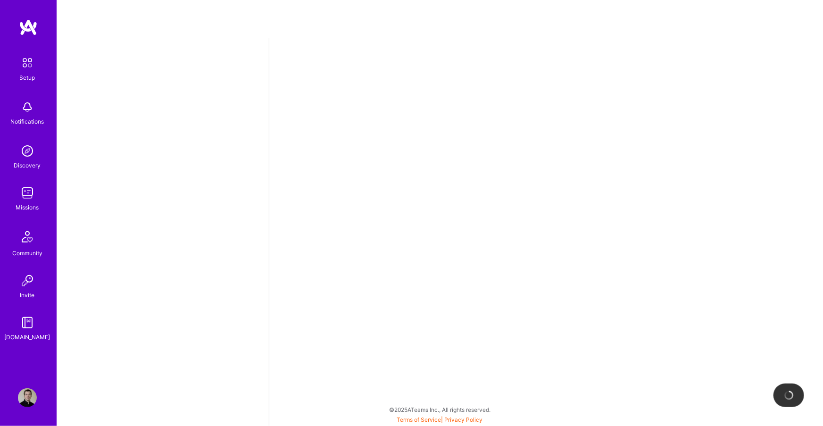
select select "DE"
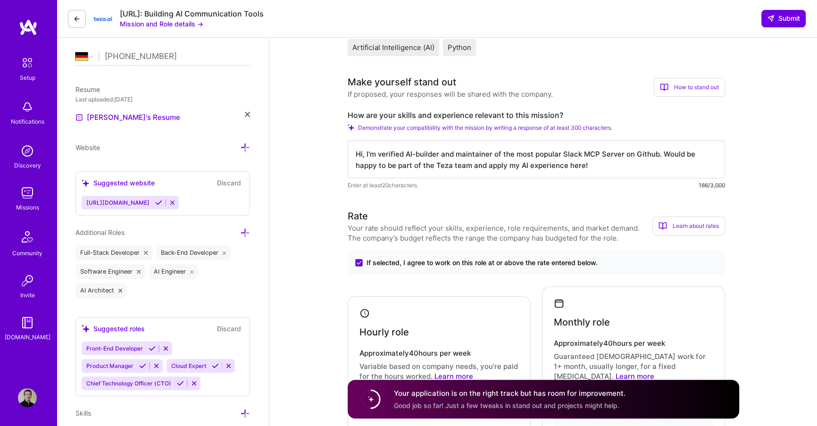
scroll to position [217, 0]
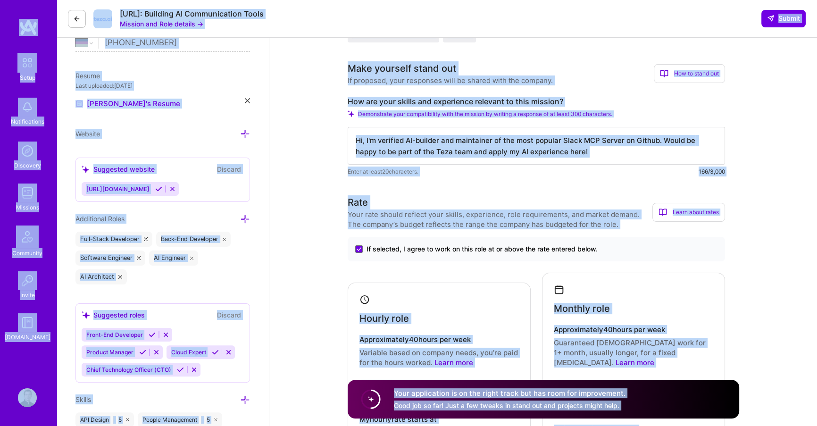
click at [436, 142] on textarea "Hi, I'm verified AI-builder and maintainer of the most popular Slack MCP Server…" at bounding box center [536, 146] width 377 height 38
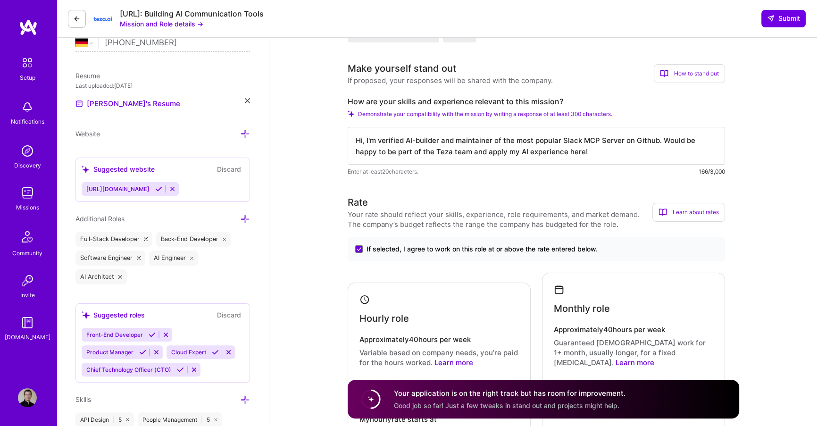
click at [436, 142] on textarea "Hi, I'm verified AI-builder and maintainer of the most popular Slack MCP Server…" at bounding box center [536, 146] width 377 height 38
